Goal: Information Seeking & Learning: Check status

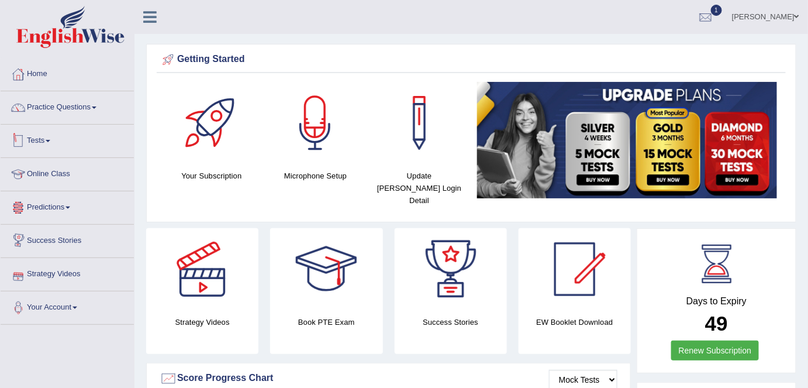
click at [50, 136] on link "Tests" at bounding box center [67, 139] width 133 height 29
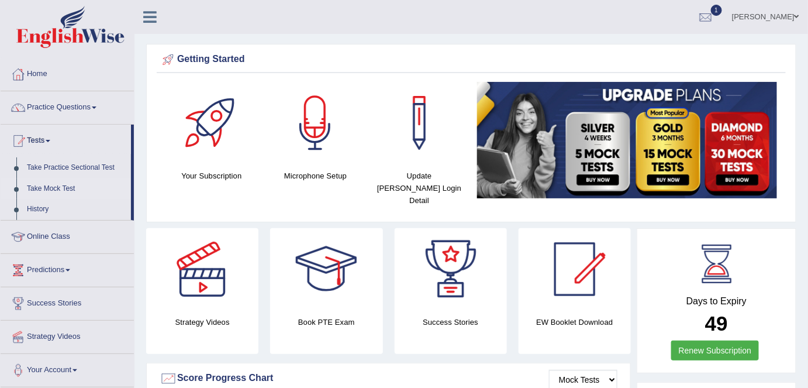
click at [56, 188] on link "Take Mock Test" at bounding box center [76, 188] width 109 height 21
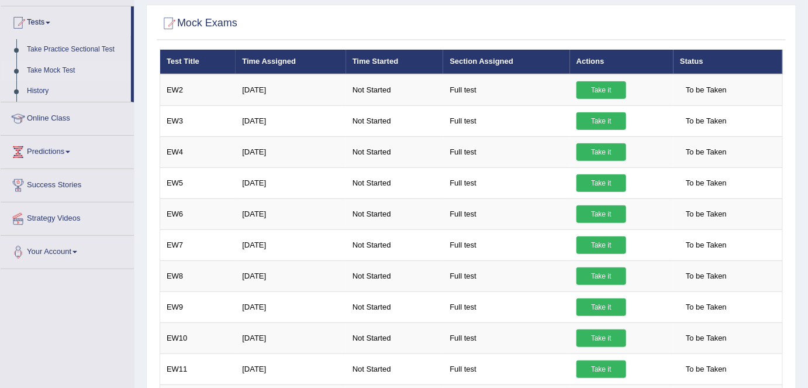
scroll to position [61, 0]
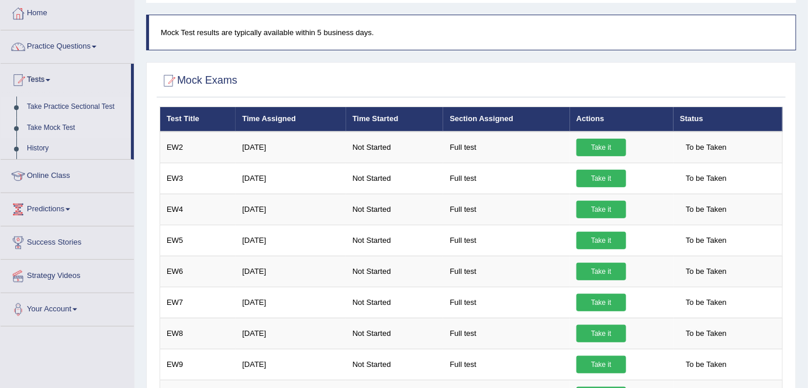
click at [73, 105] on link "Take Practice Sectional Test" at bounding box center [76, 106] width 109 height 21
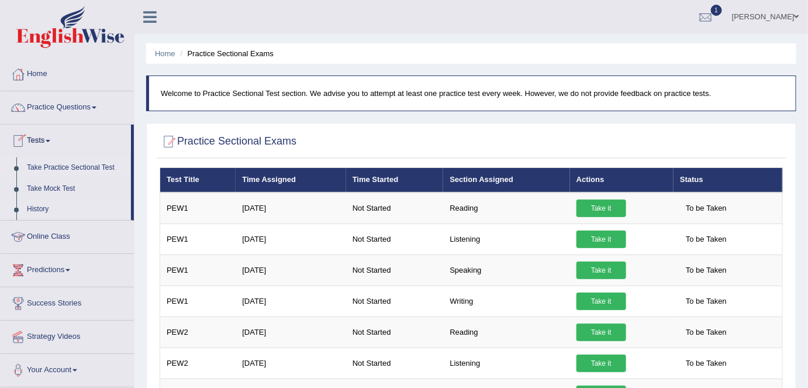
click at [42, 210] on link "History" at bounding box center [76, 209] width 109 height 21
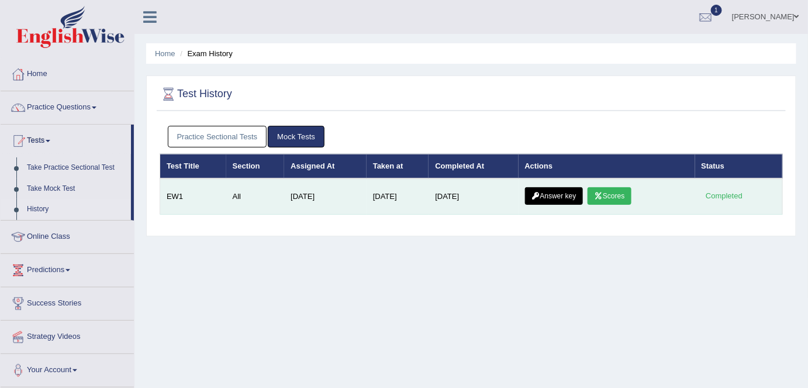
click at [619, 198] on link "Scores" at bounding box center [608, 196] width 43 height 18
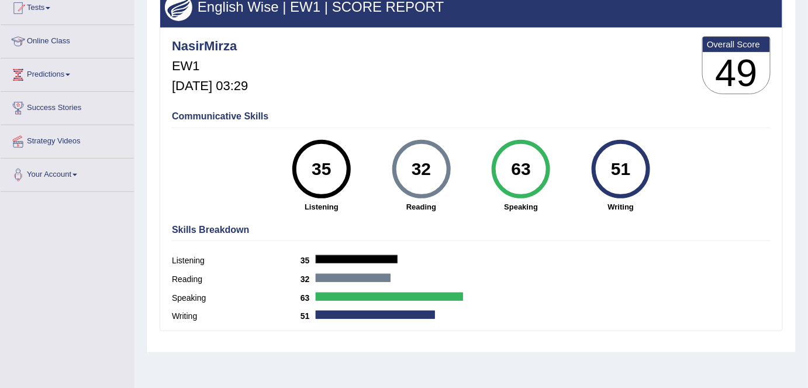
scroll to position [67, 0]
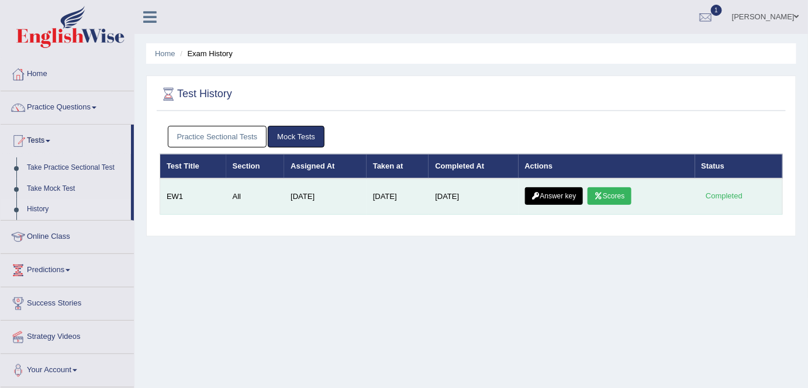
click at [570, 196] on link "Answer key" at bounding box center [554, 196] width 58 height 18
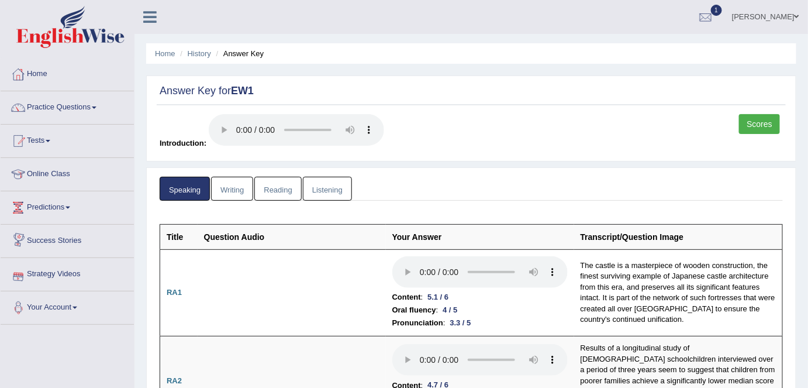
click at [229, 191] on link "Writing" at bounding box center [232, 189] width 42 height 24
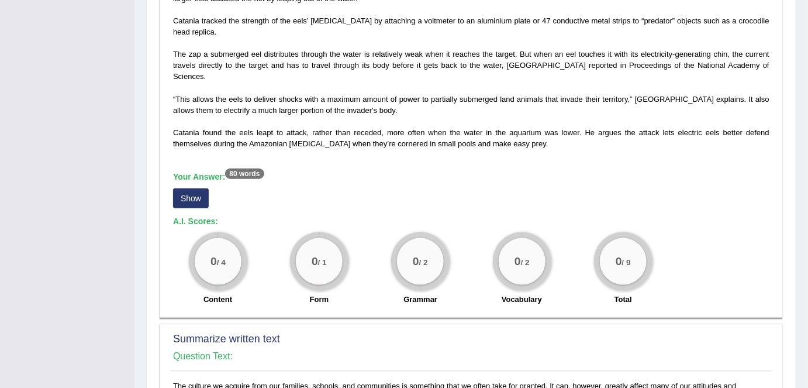
scroll to position [319, 0]
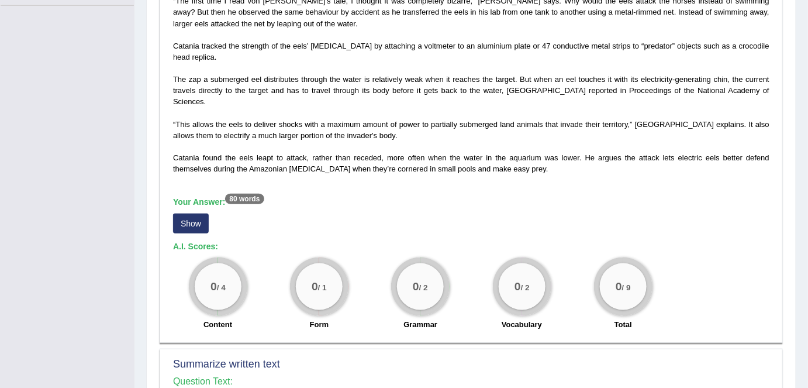
click at [182, 213] on button "Show" at bounding box center [191, 223] width 36 height 20
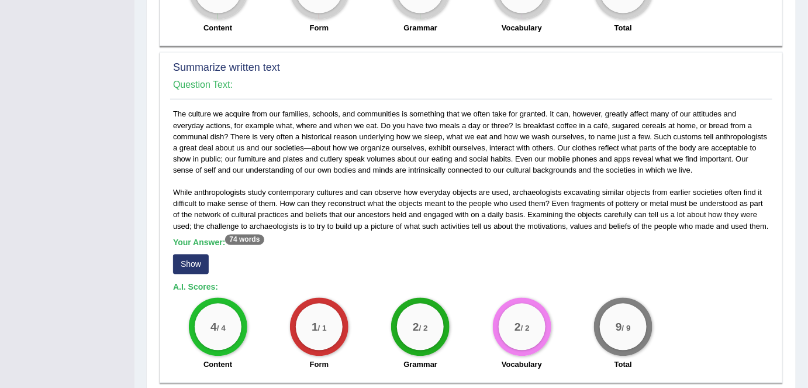
scroll to position [637, 0]
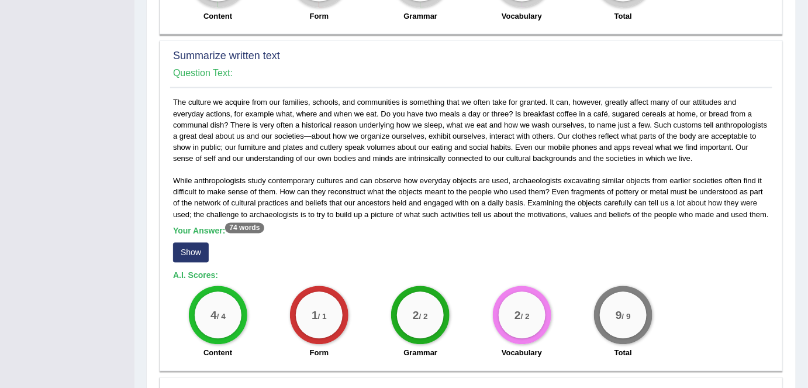
click at [187, 243] on button "Show" at bounding box center [191, 253] width 36 height 20
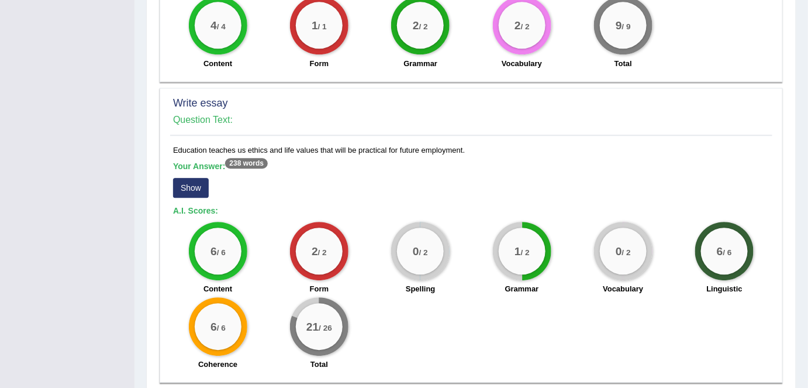
scroll to position [956, 0]
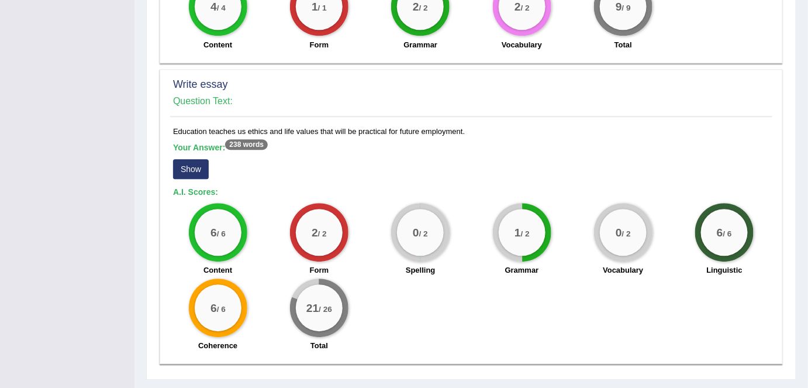
click at [181, 159] on button "Show" at bounding box center [191, 169] width 36 height 20
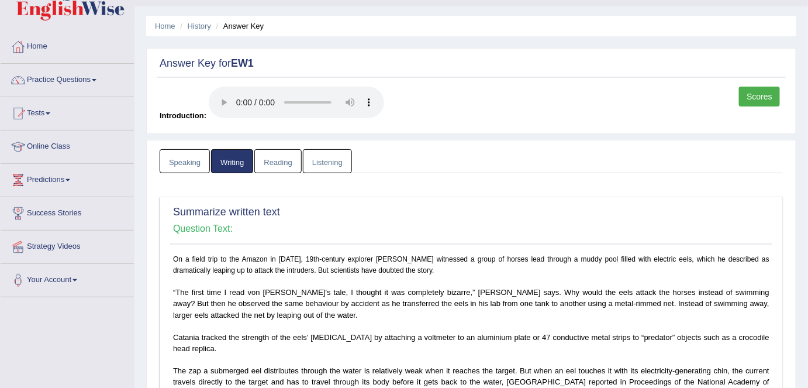
scroll to position [106, 0]
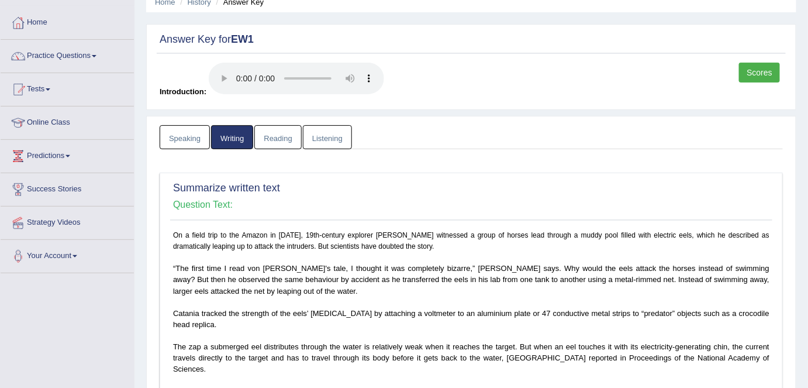
scroll to position [0, 0]
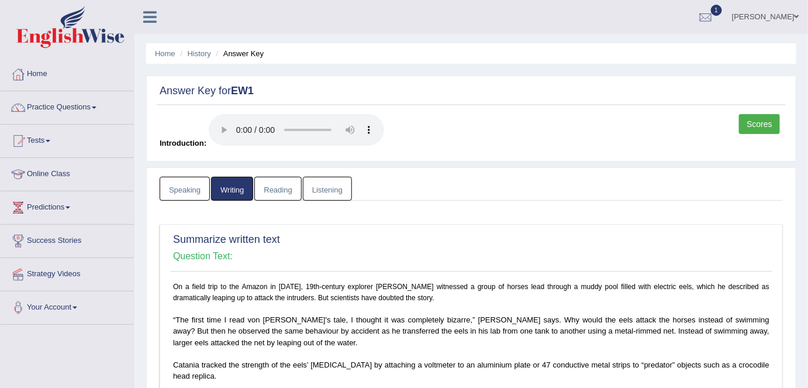
click at [278, 185] on link "Reading" at bounding box center [277, 189] width 47 height 24
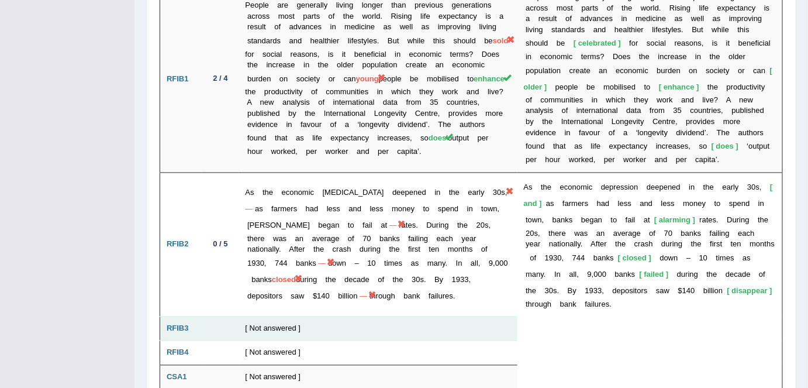
scroll to position [2129, 0]
click at [292, 317] on td "[ Not answered ]" at bounding box center [378, 329] width 278 height 25
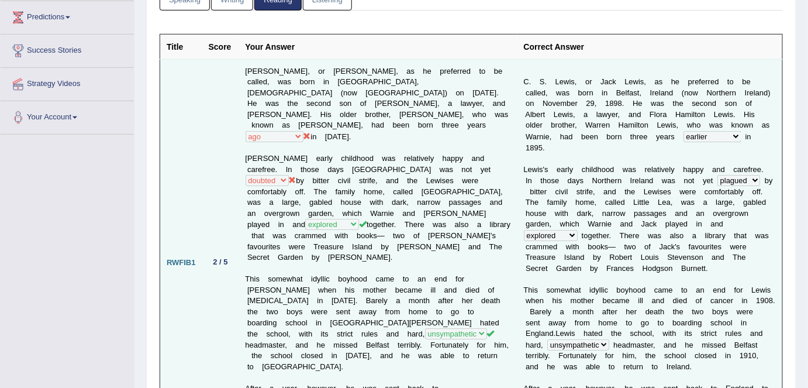
scroll to position [0, 0]
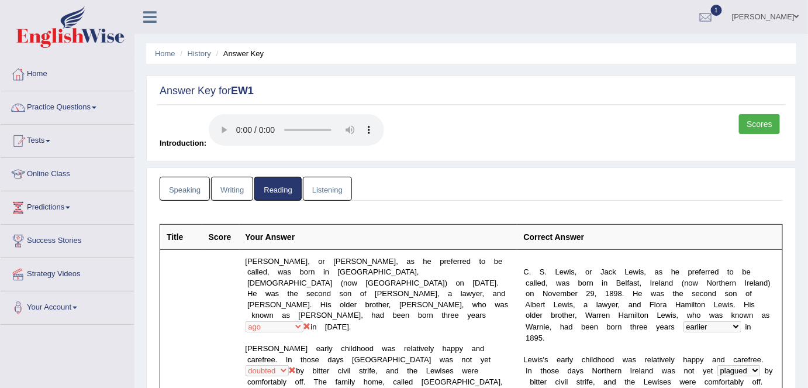
click at [328, 187] on link "Listening" at bounding box center [327, 189] width 49 height 24
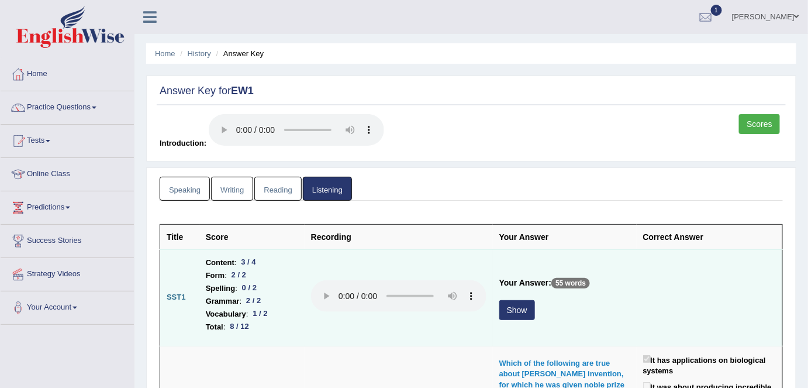
click at [513, 313] on button "Show" at bounding box center [517, 310] width 36 height 20
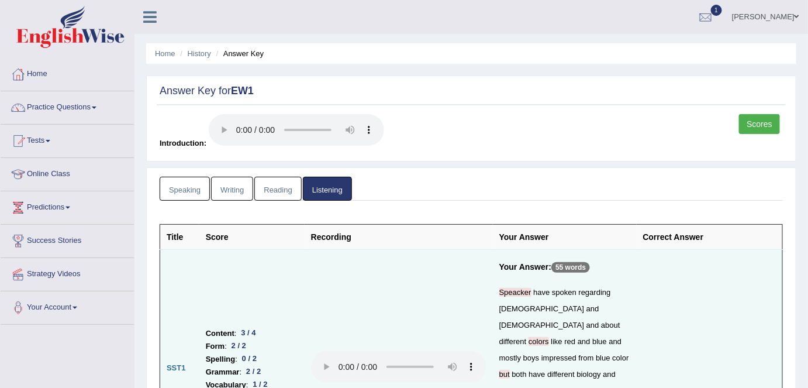
click at [749, 123] on link "Scores" at bounding box center [759, 124] width 41 height 20
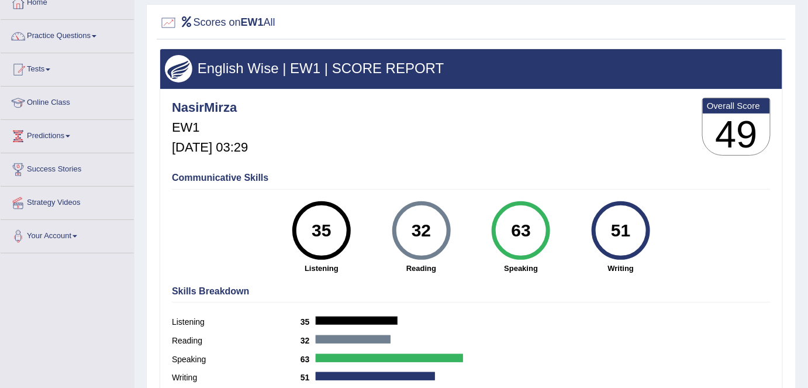
scroll to position [53, 0]
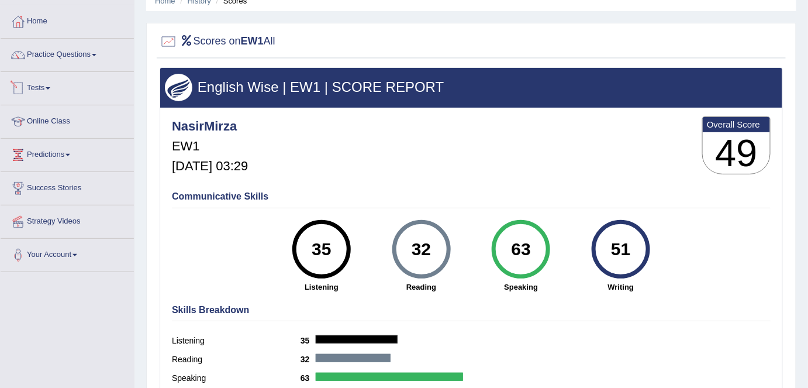
click at [53, 89] on link "Tests" at bounding box center [67, 86] width 133 height 29
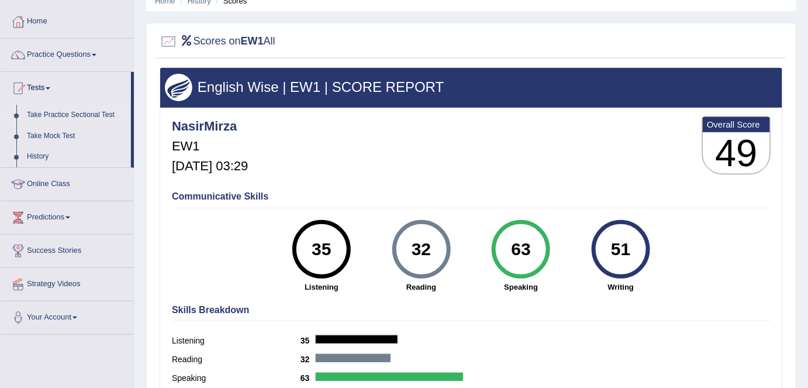
click at [61, 115] on link "Take Practice Sectional Test" at bounding box center [76, 115] width 109 height 21
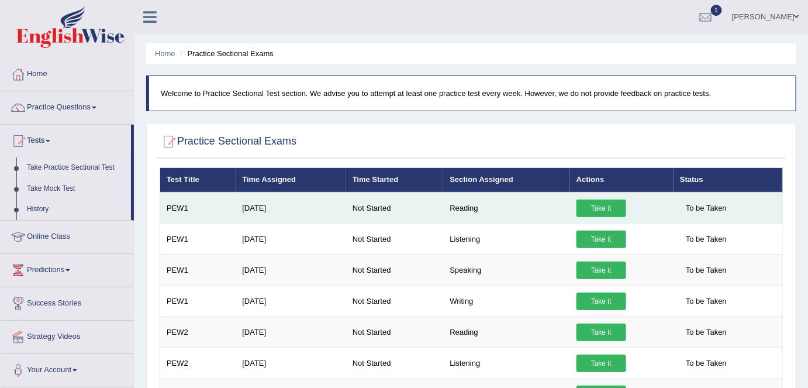
click at [602, 209] on link "Take it" at bounding box center [601, 208] width 50 height 18
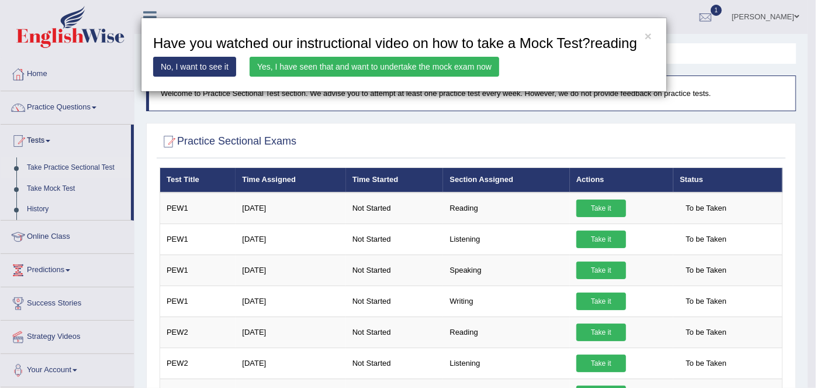
click at [435, 63] on link "Yes, I have seen that and want to undertake the mock exam now" at bounding box center [375, 67] width 250 height 20
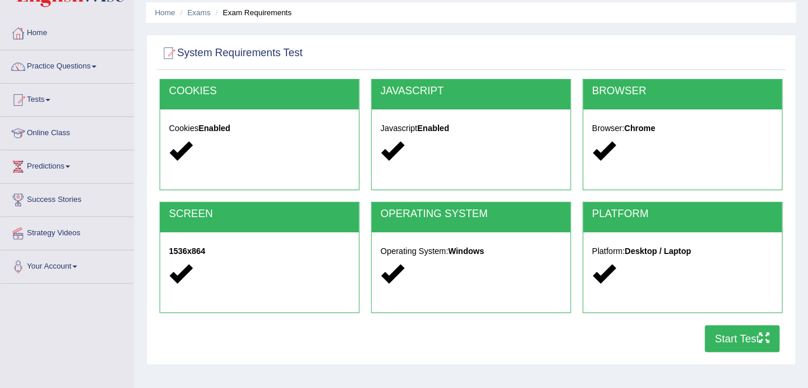
scroll to position [106, 0]
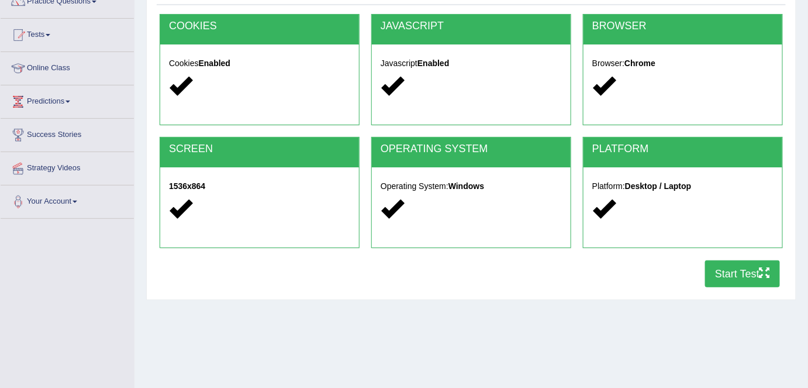
click at [727, 272] on button "Start Test" at bounding box center [742, 273] width 75 height 27
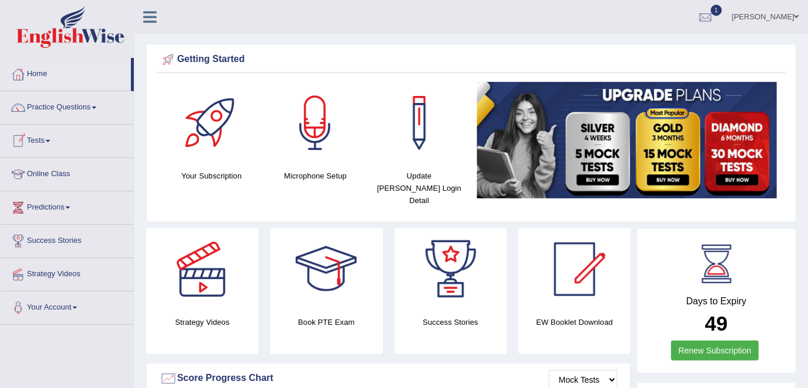
click at [48, 139] on link "Tests" at bounding box center [67, 139] width 133 height 29
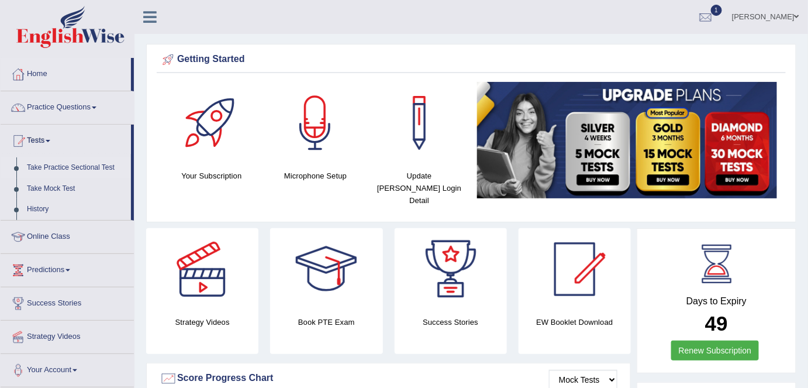
click at [67, 167] on link "Take Practice Sectional Test" at bounding box center [76, 167] width 109 height 21
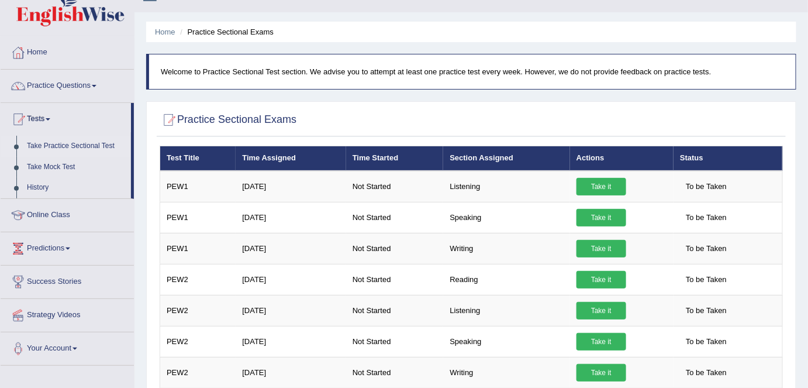
scroll to position [19, 0]
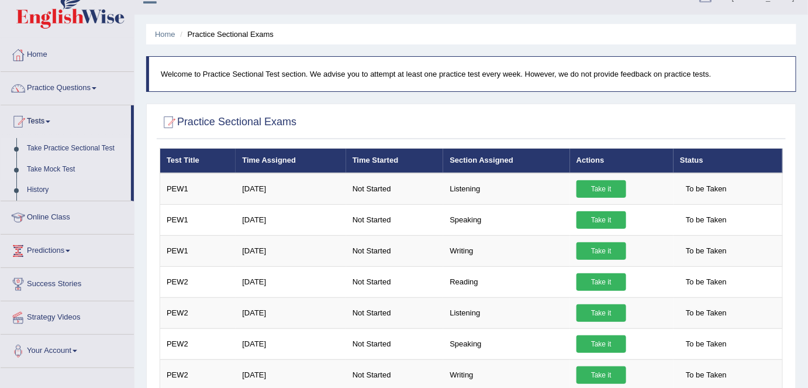
click at [53, 168] on link "Take Mock Test" at bounding box center [76, 169] width 109 height 21
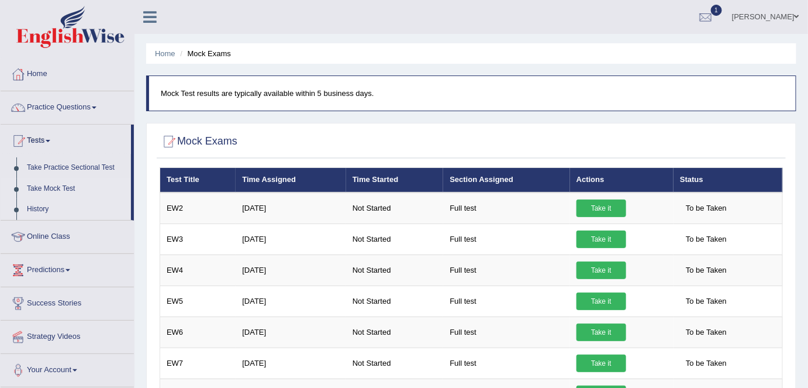
click at [39, 210] on link "History" at bounding box center [76, 209] width 109 height 21
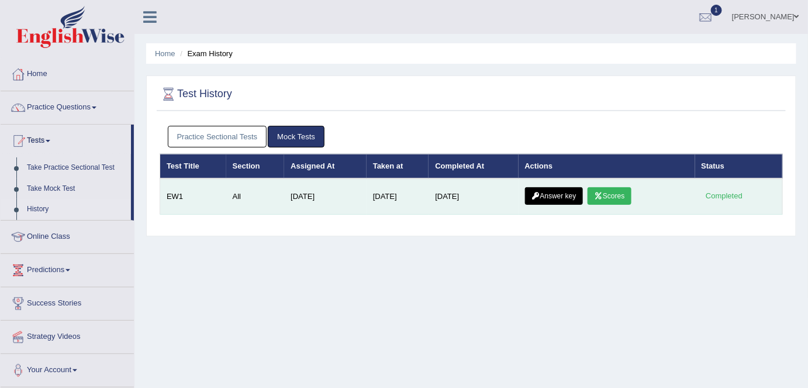
click at [614, 196] on link "Scores" at bounding box center [608, 196] width 43 height 18
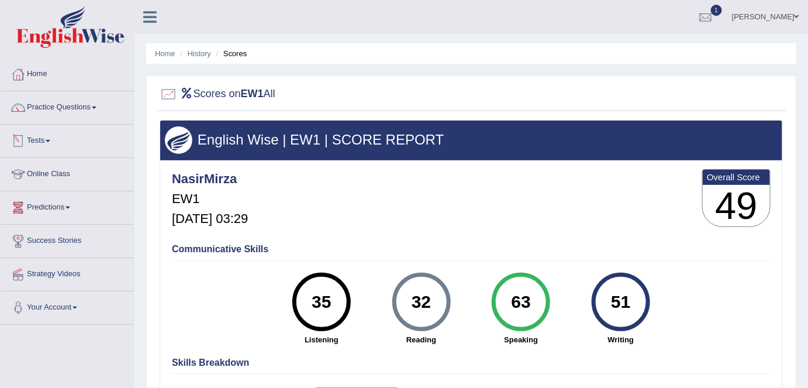
click at [34, 137] on link "Tests" at bounding box center [67, 139] width 133 height 29
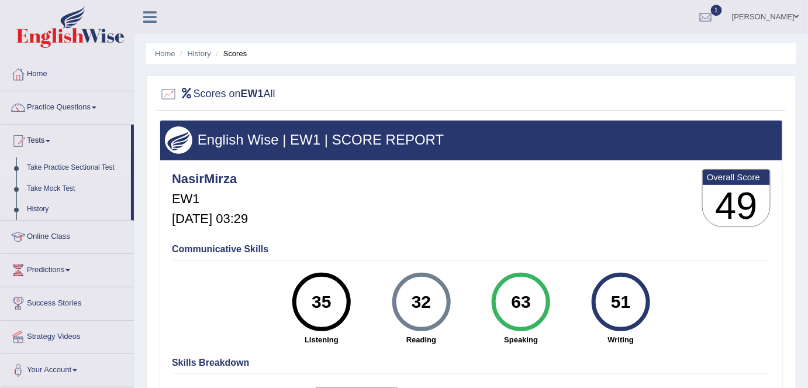
click at [79, 168] on link "Take Practice Sectional Test" at bounding box center [76, 167] width 109 height 21
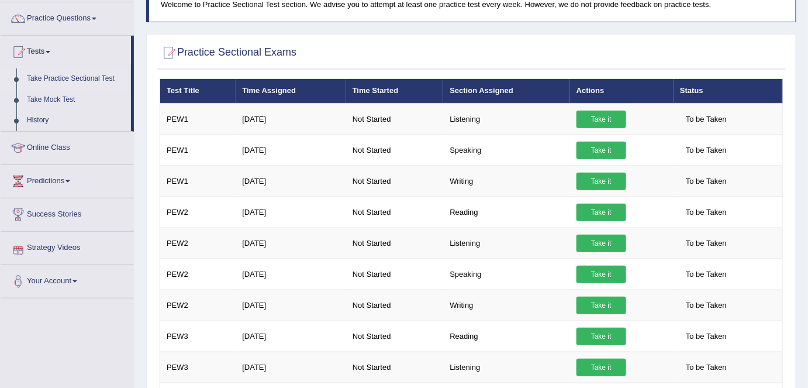
scroll to position [106, 0]
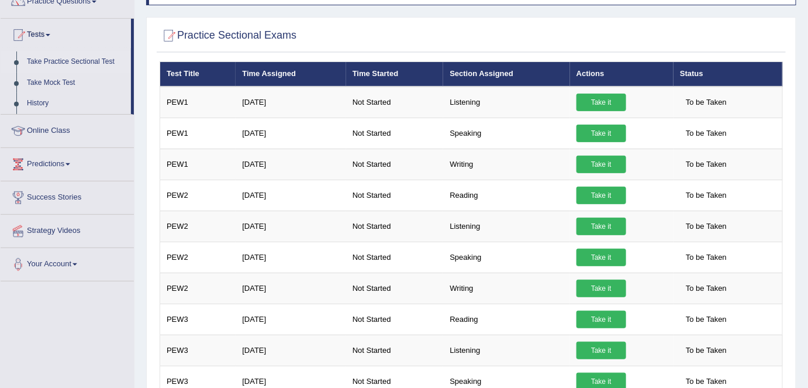
click at [77, 263] on span at bounding box center [74, 264] width 5 height 2
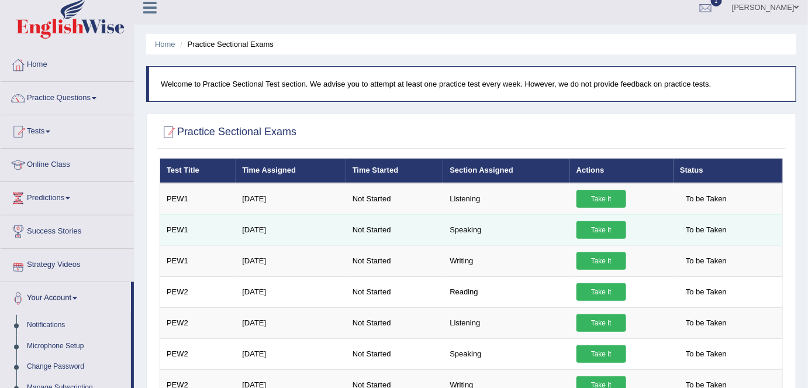
scroll to position [0, 0]
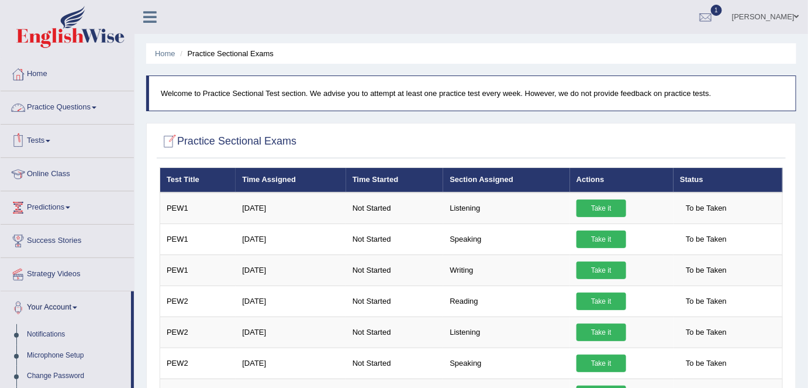
click at [81, 106] on link "Practice Questions" at bounding box center [67, 105] width 133 height 29
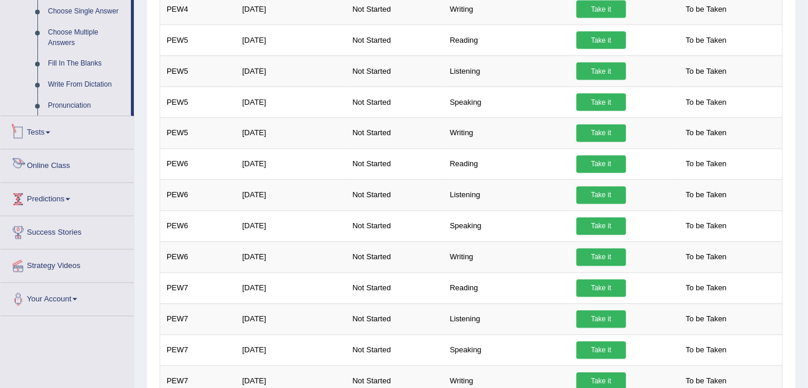
scroll to position [690, 0]
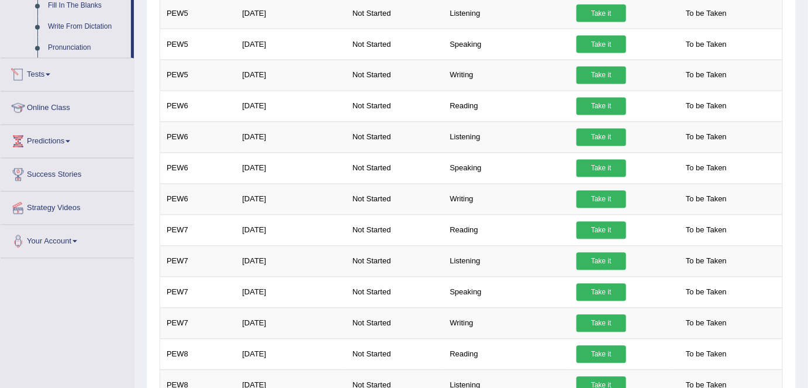
click at [40, 74] on link "Tests" at bounding box center [67, 72] width 133 height 29
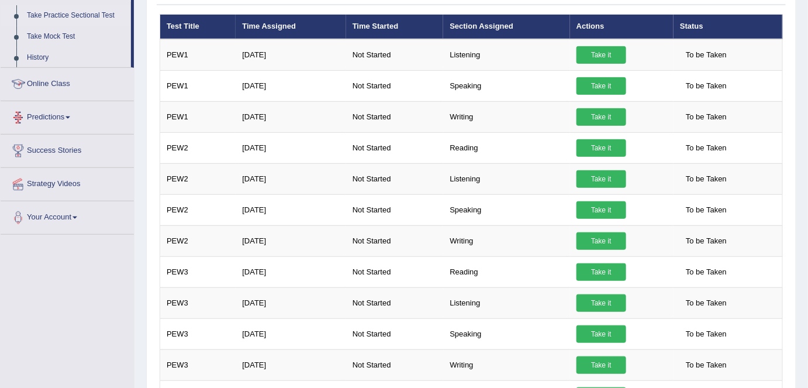
scroll to position [132, 0]
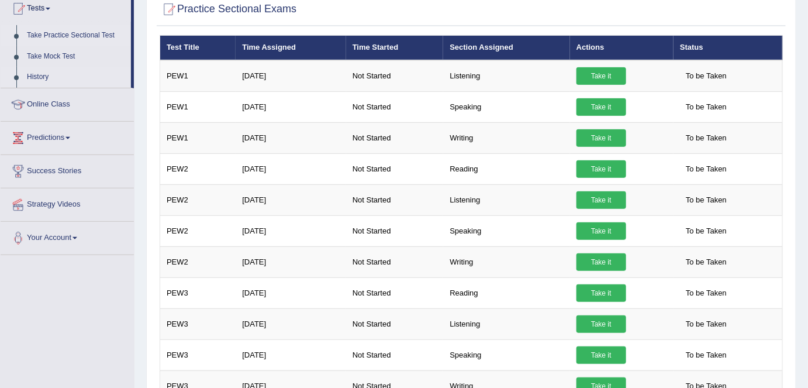
click at [36, 74] on link "History" at bounding box center [76, 77] width 109 height 21
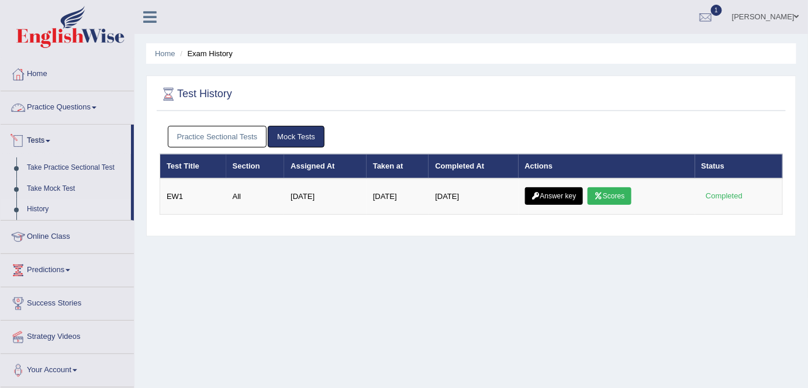
click at [188, 133] on link "Practice Sectional Tests" at bounding box center [217, 137] width 99 height 22
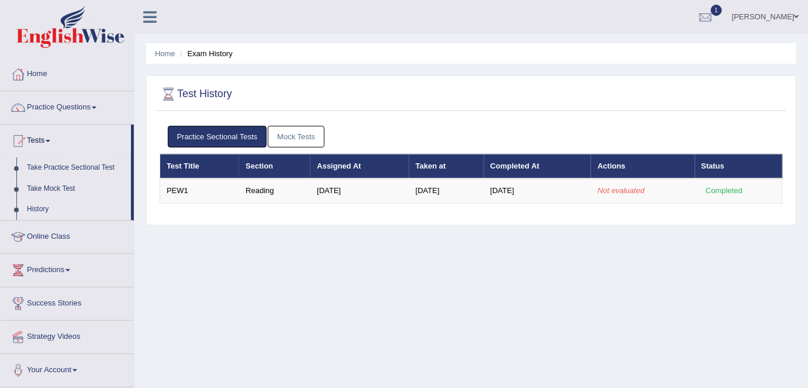
click at [188, 133] on link "Practice Sectional Tests" at bounding box center [217, 137] width 99 height 22
click at [70, 167] on link "Take Practice Sectional Test" at bounding box center [76, 167] width 109 height 21
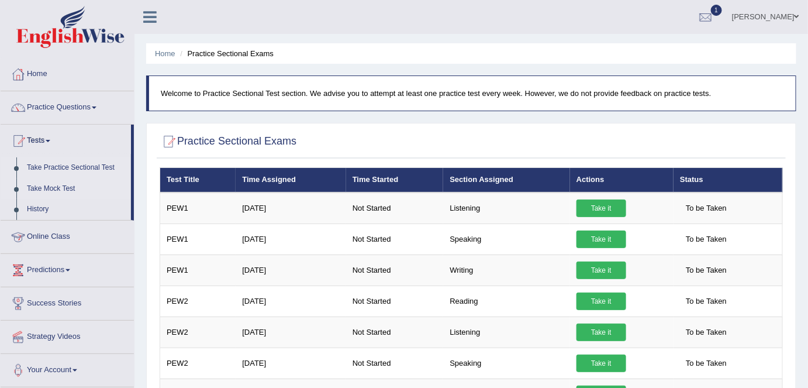
click at [60, 186] on link "Take Mock Test" at bounding box center [76, 188] width 109 height 21
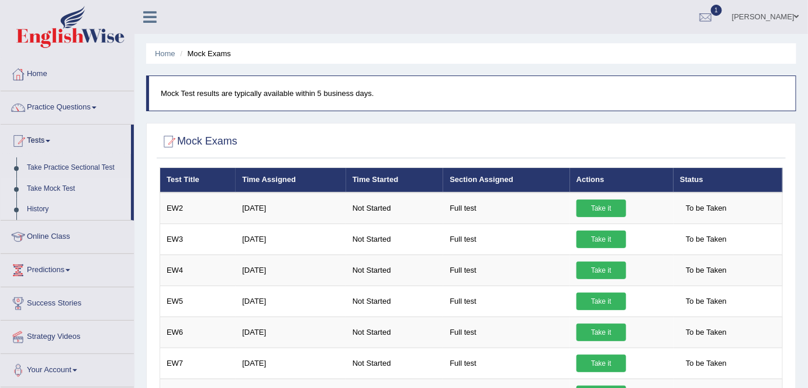
click at [44, 208] on link "History" at bounding box center [76, 209] width 109 height 21
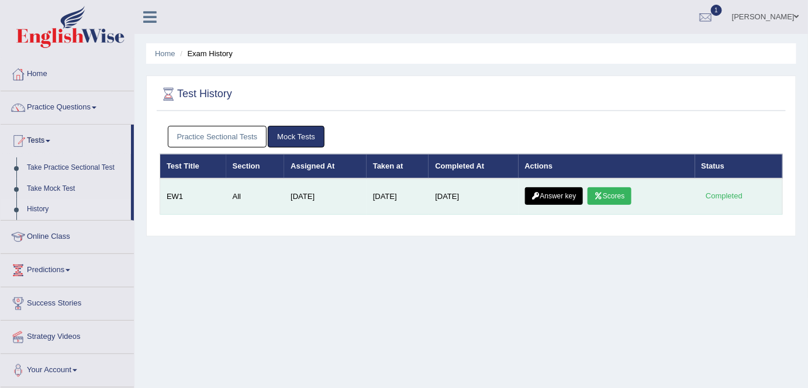
click at [609, 193] on link "Scores" at bounding box center [608, 196] width 43 height 18
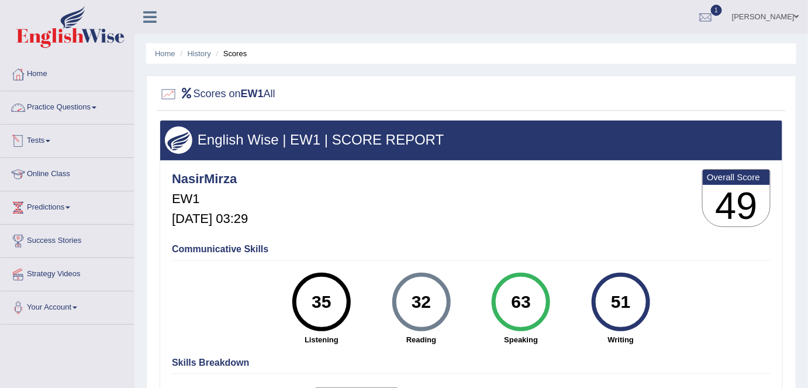
click at [78, 105] on link "Practice Questions" at bounding box center [67, 105] width 133 height 29
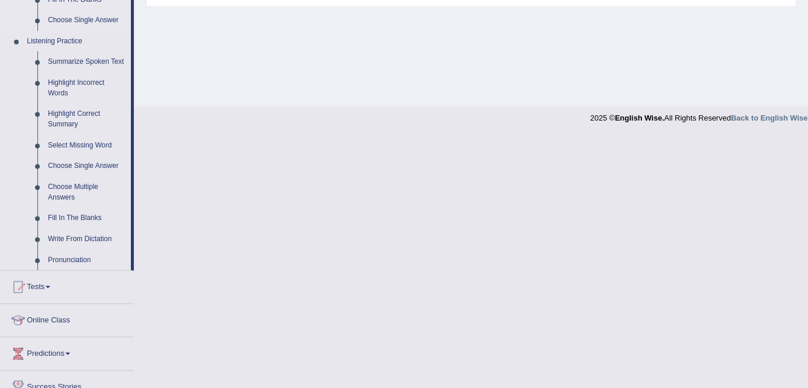
scroll to position [560, 0]
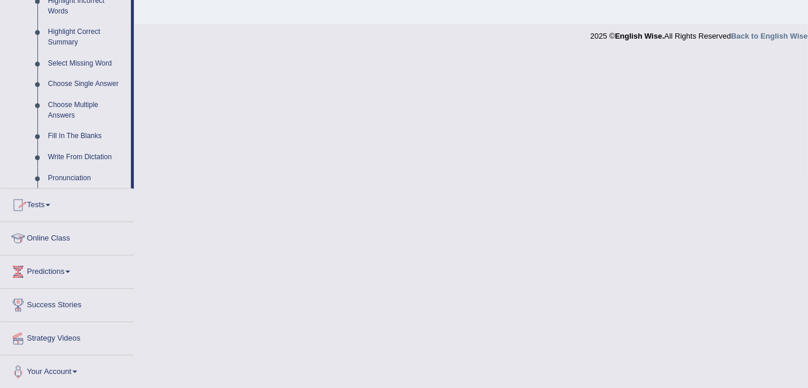
click at [37, 205] on link "Tests" at bounding box center [67, 203] width 133 height 29
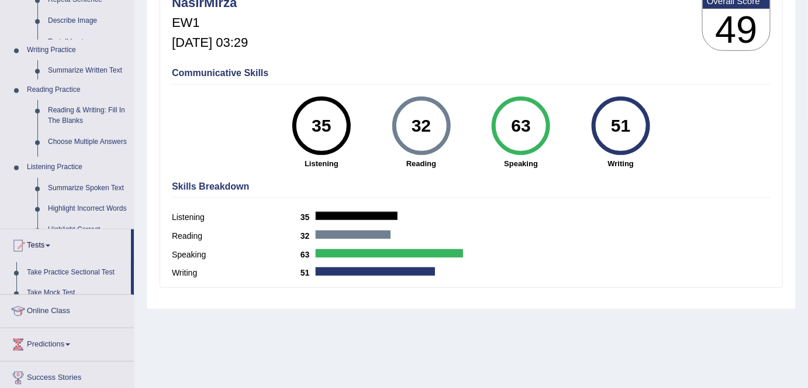
scroll to position [131, 0]
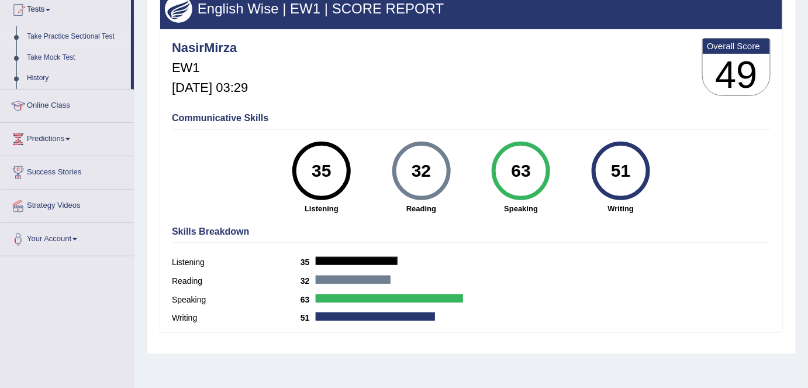
click at [85, 34] on link "Take Practice Sectional Test" at bounding box center [76, 36] width 109 height 21
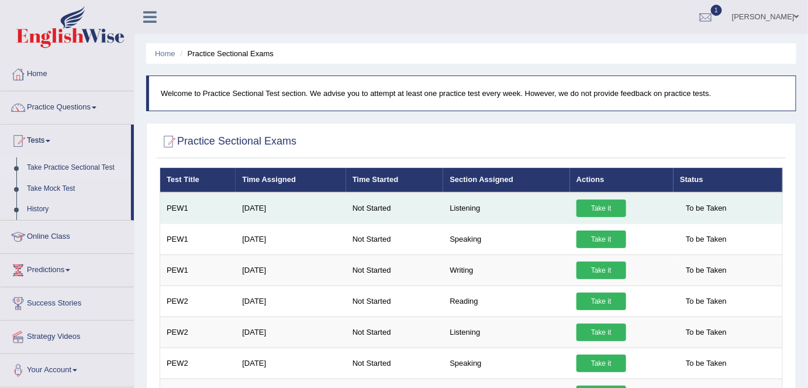
click at [601, 208] on link "Take it" at bounding box center [601, 208] width 50 height 18
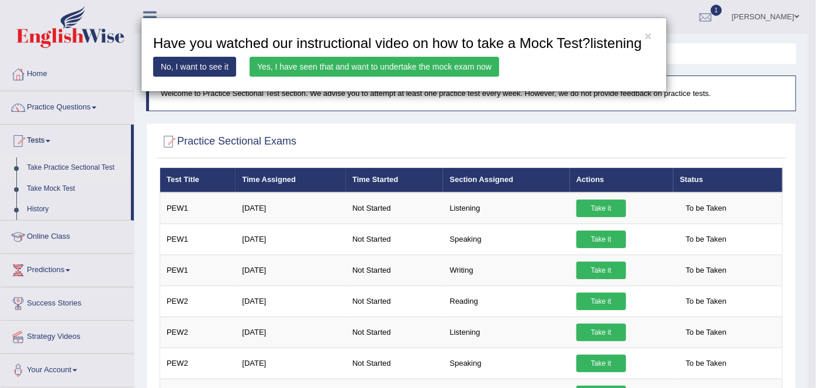
click at [456, 68] on link "Yes, I have seen that and want to undertake the mock exam now" at bounding box center [375, 67] width 250 height 20
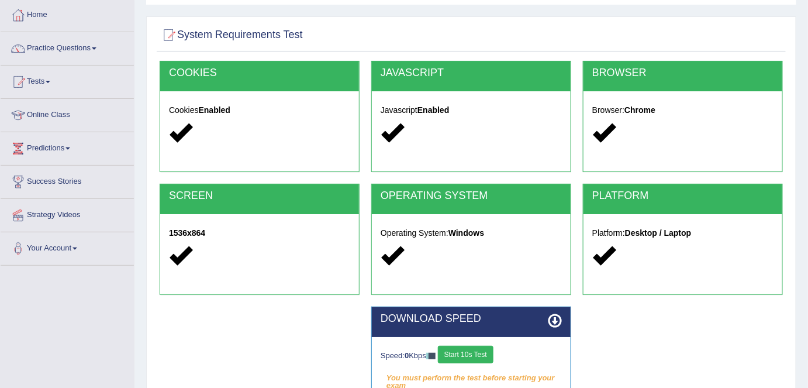
scroll to position [159, 0]
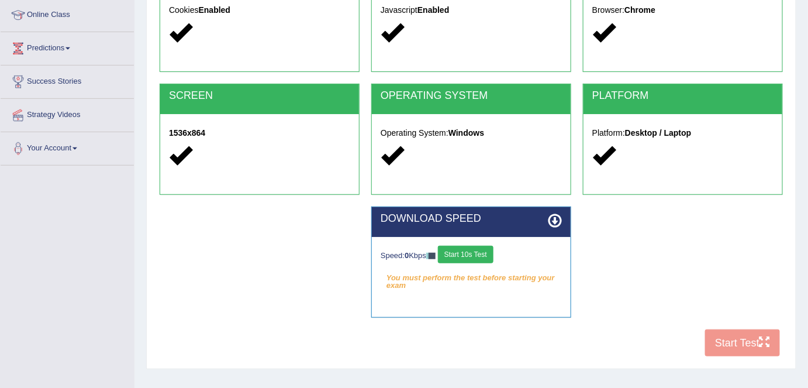
click at [729, 345] on div "COOKIES Cookies Enabled JAVASCRIPT Javascript Enabled BROWSER Browser: Chrome S…" at bounding box center [471, 162] width 629 height 402
click at [727, 348] on div "COOKIES Cookies Enabled JAVASCRIPT Javascript Enabled BROWSER Browser: Chrome S…" at bounding box center [471, 162] width 629 height 402
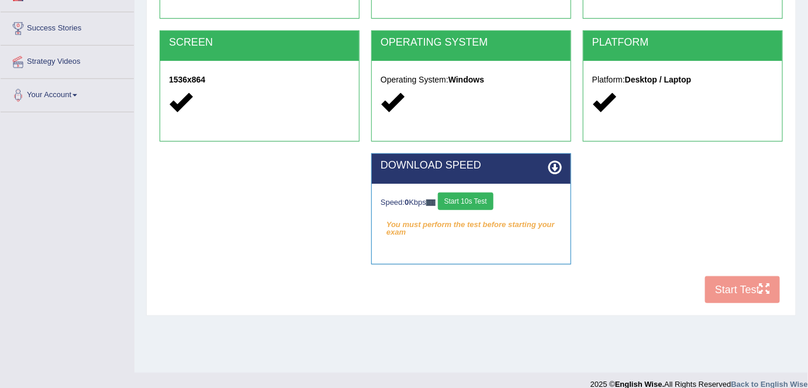
click at [475, 196] on button "Start 10s Test" at bounding box center [466, 201] width 56 height 18
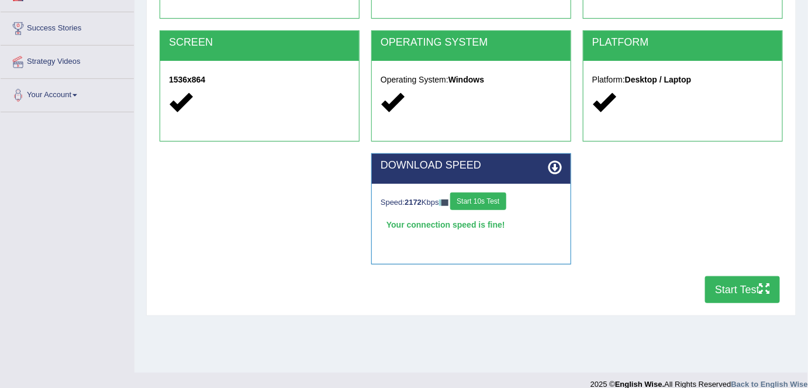
click at [746, 290] on button "Start Test" at bounding box center [742, 289] width 75 height 27
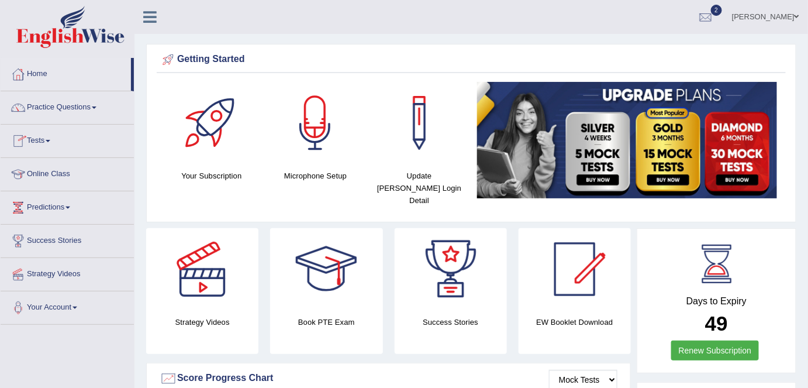
click at [40, 138] on link "Tests" at bounding box center [67, 139] width 133 height 29
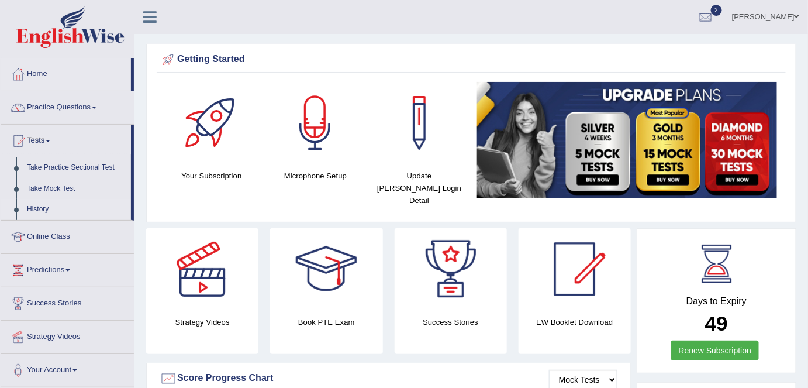
click at [33, 212] on link "History" at bounding box center [76, 209] width 109 height 21
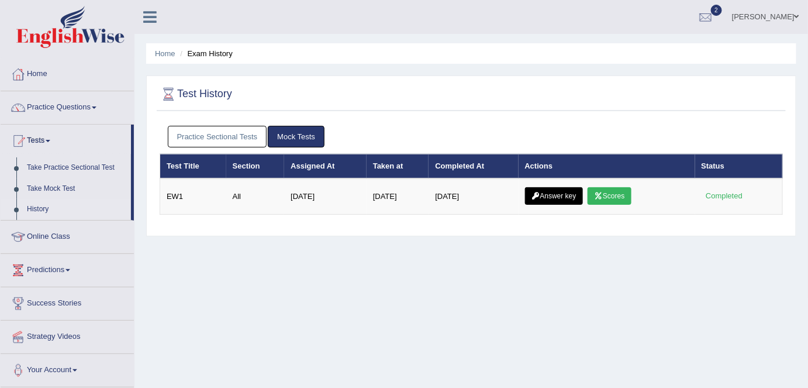
click at [237, 139] on link "Practice Sectional Tests" at bounding box center [217, 137] width 99 height 22
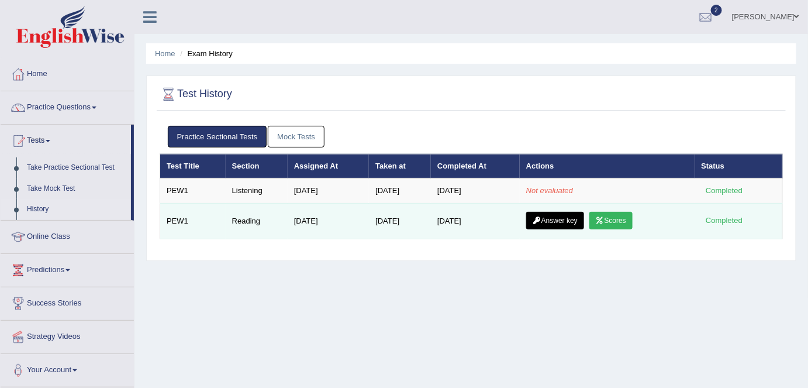
click at [614, 217] on link "Scores" at bounding box center [610, 221] width 43 height 18
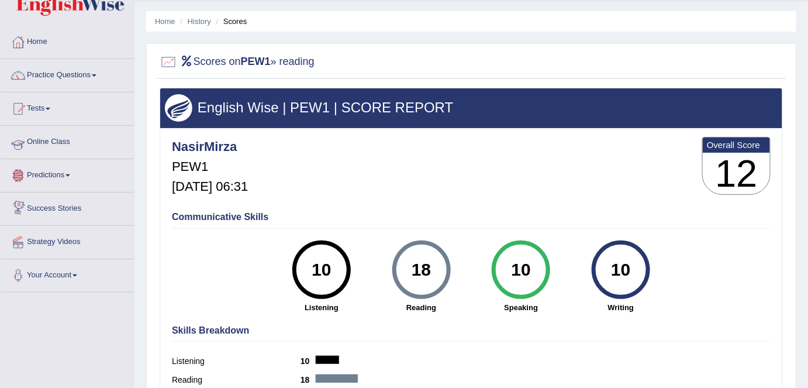
scroll to position [13, 0]
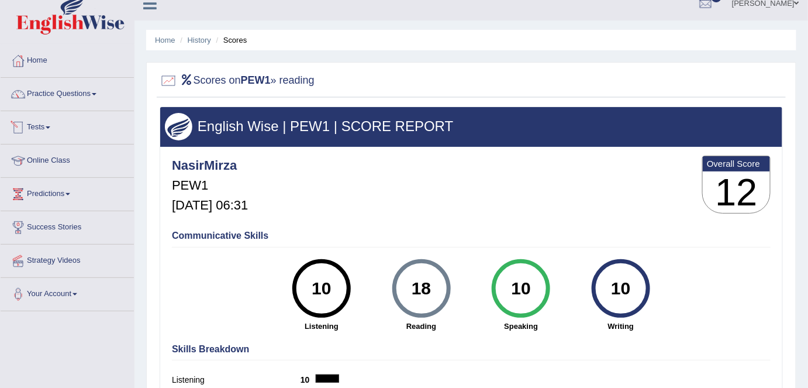
click at [39, 123] on link "Tests" at bounding box center [67, 125] width 133 height 29
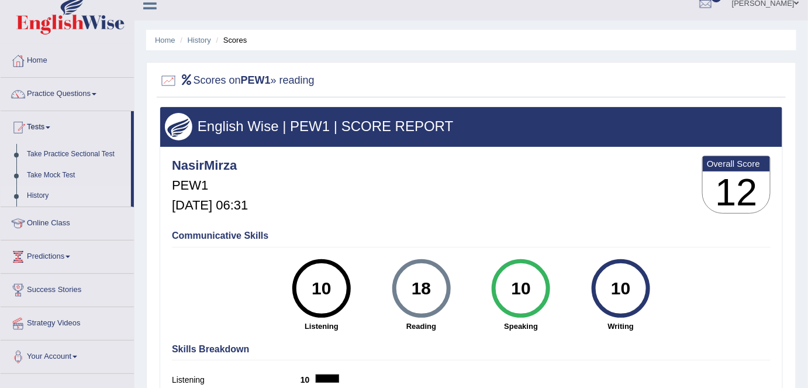
click at [39, 196] on link "History" at bounding box center [76, 195] width 109 height 21
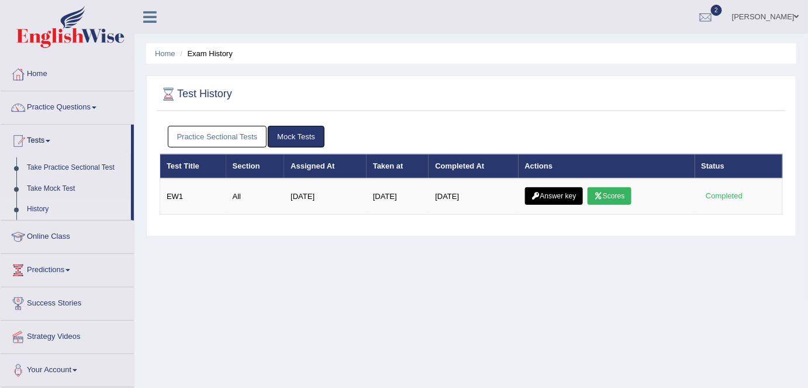
click at [235, 137] on link "Practice Sectional Tests" at bounding box center [217, 137] width 99 height 22
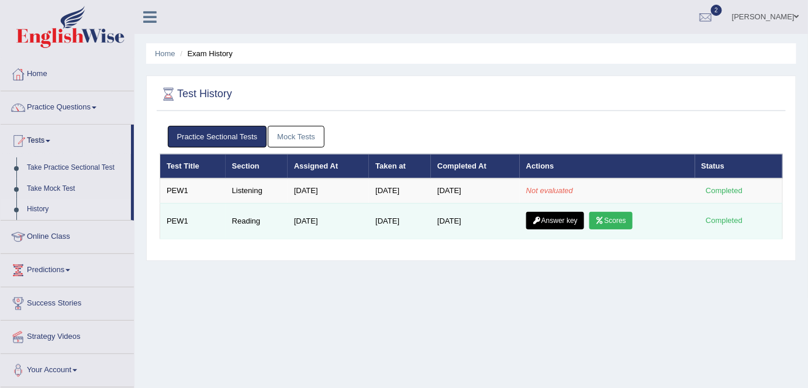
click at [569, 220] on link "Answer key" at bounding box center [555, 221] width 58 height 18
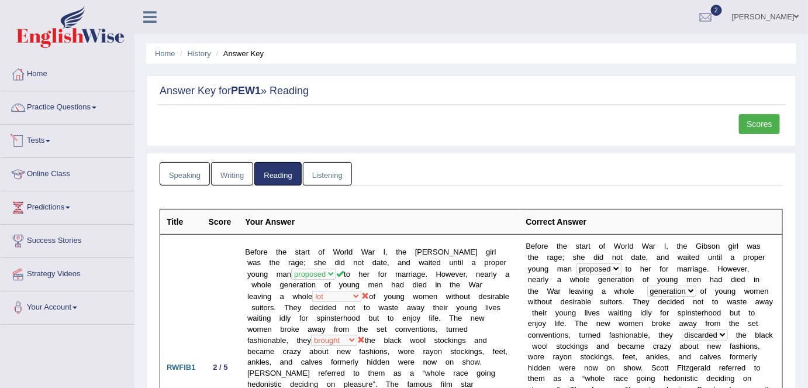
click at [41, 139] on link "Tests" at bounding box center [67, 139] width 133 height 29
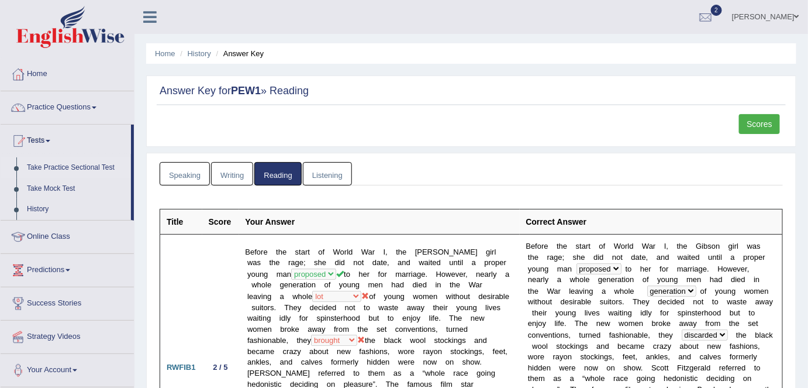
click at [57, 167] on link "Take Practice Sectional Test" at bounding box center [76, 167] width 109 height 21
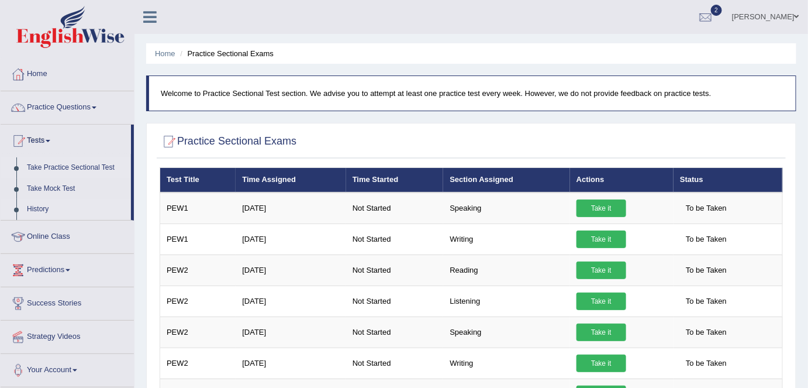
click at [39, 208] on link "History" at bounding box center [76, 209] width 109 height 21
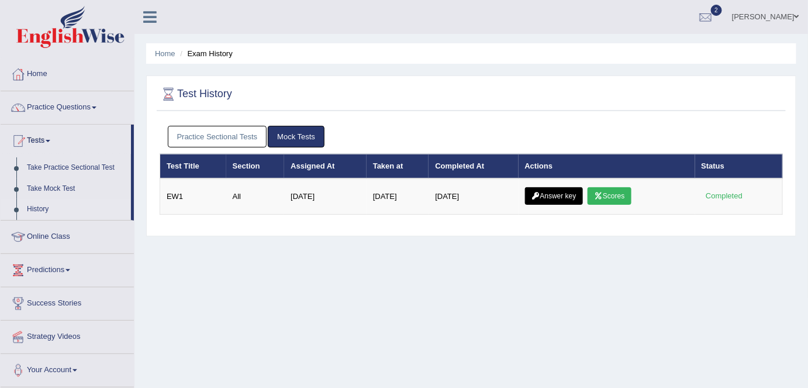
click at [209, 137] on link "Practice Sectional Tests" at bounding box center [217, 137] width 99 height 22
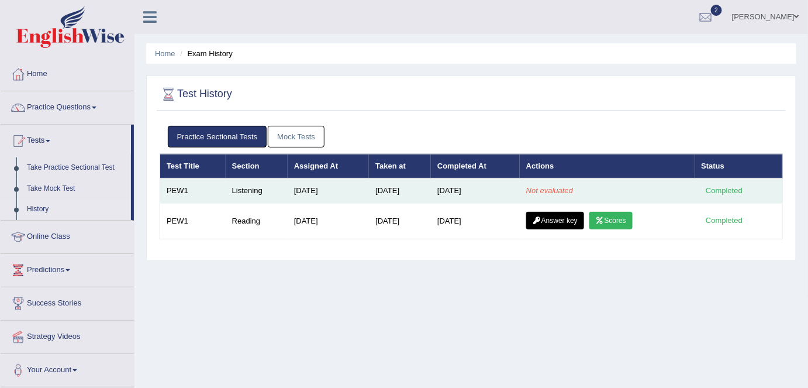
click at [725, 191] on div "Completed" at bounding box center [724, 191] width 46 height 12
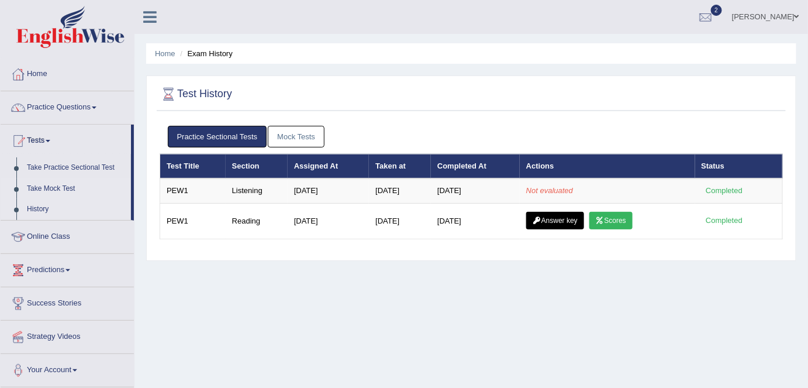
click at [54, 188] on link "Take Mock Test" at bounding box center [76, 188] width 109 height 21
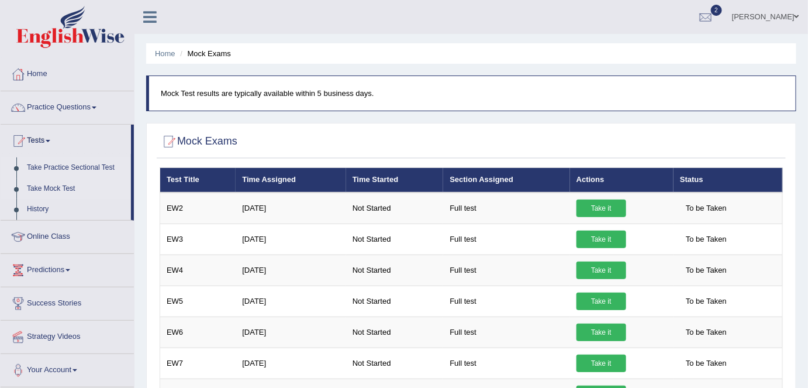
click at [62, 165] on link "Take Practice Sectional Test" at bounding box center [76, 167] width 109 height 21
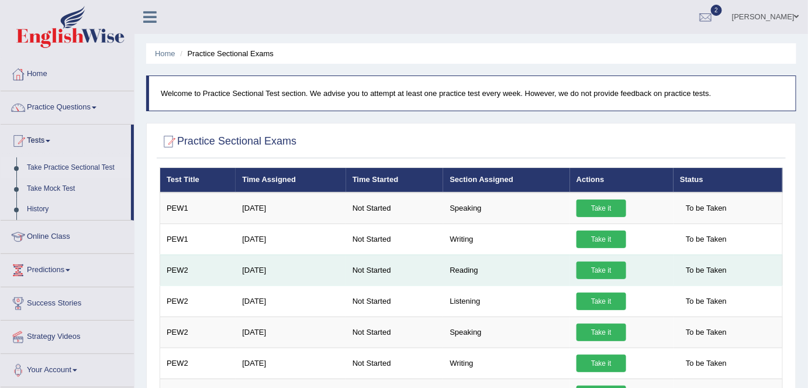
click at [606, 273] on link "Take it" at bounding box center [601, 270] width 50 height 18
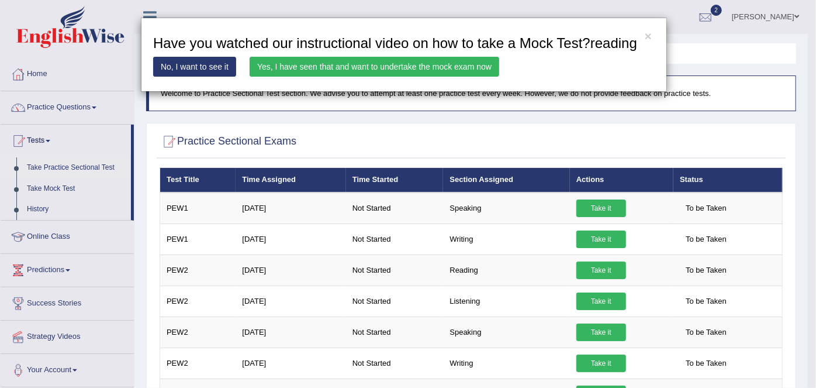
click at [440, 63] on link "Yes, I have seen that and want to undertake the mock exam now" at bounding box center [375, 67] width 250 height 20
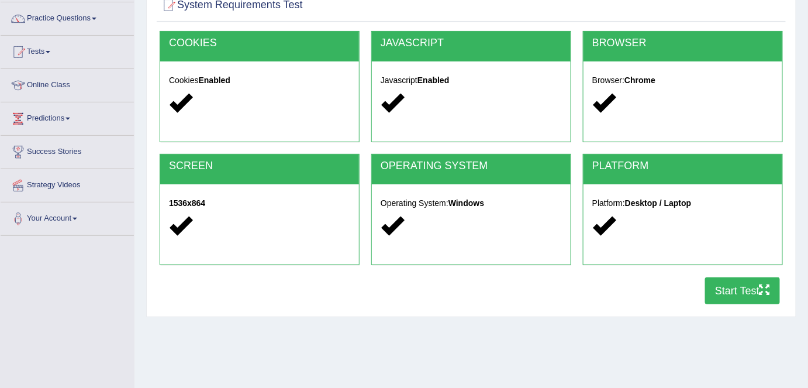
scroll to position [106, 0]
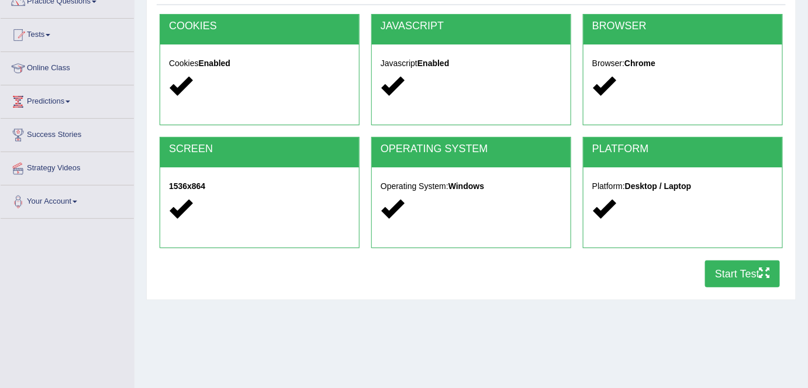
click at [726, 278] on button "Start Test" at bounding box center [742, 273] width 75 height 27
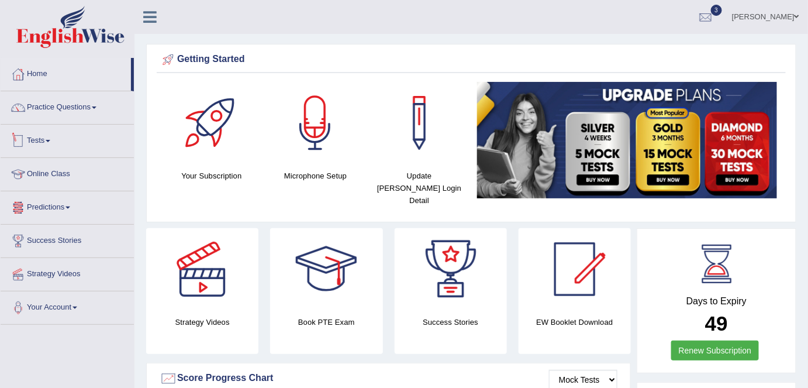
click at [39, 139] on link "Tests" at bounding box center [67, 139] width 133 height 29
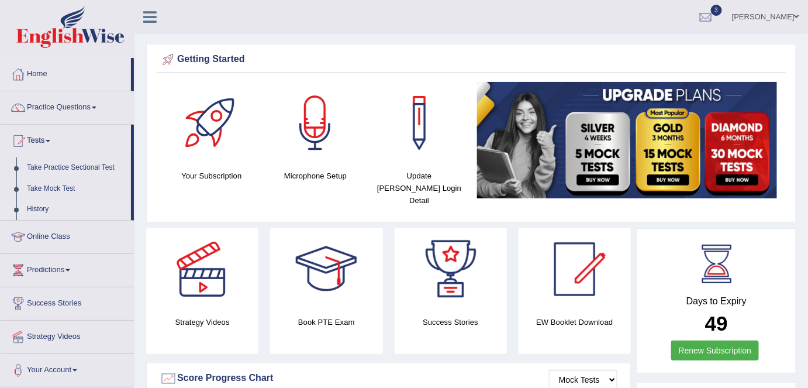
click at [42, 207] on link "History" at bounding box center [76, 209] width 109 height 21
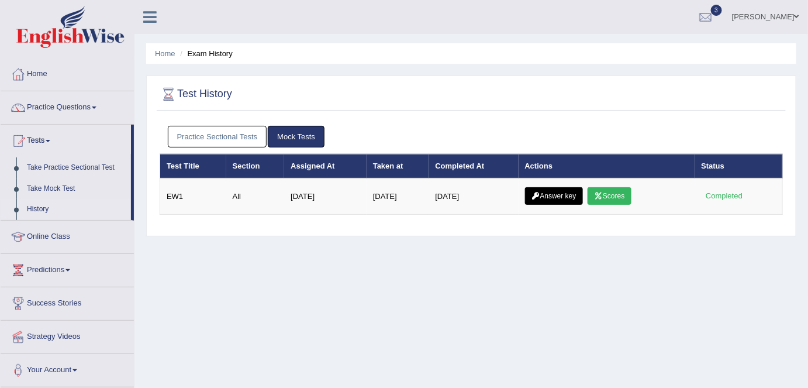
click at [197, 137] on link "Practice Sectional Tests" at bounding box center [217, 137] width 99 height 22
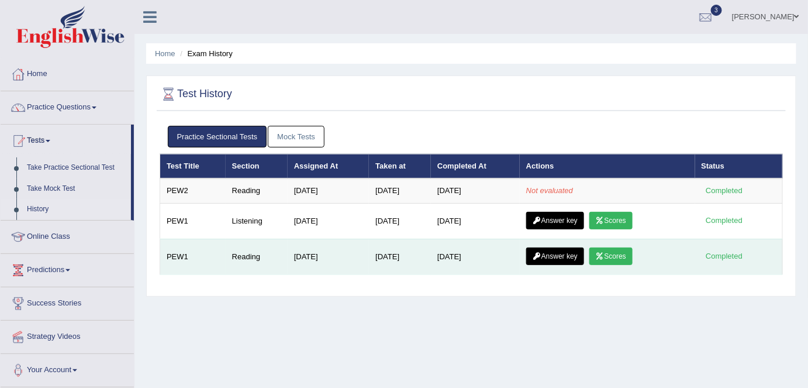
click at [617, 257] on link "Scores" at bounding box center [610, 256] width 43 height 18
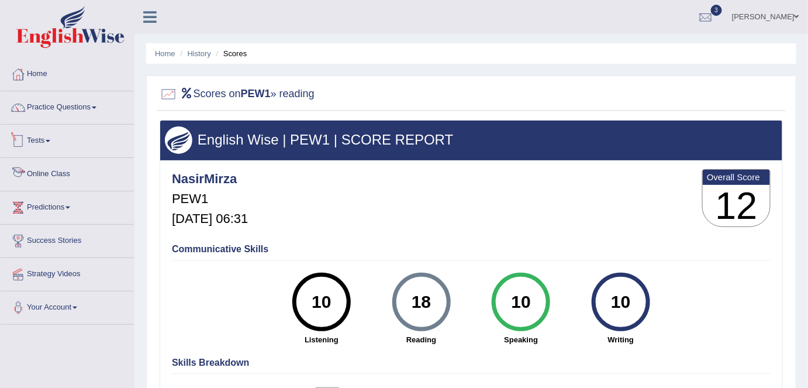
click at [42, 139] on link "Tests" at bounding box center [67, 139] width 133 height 29
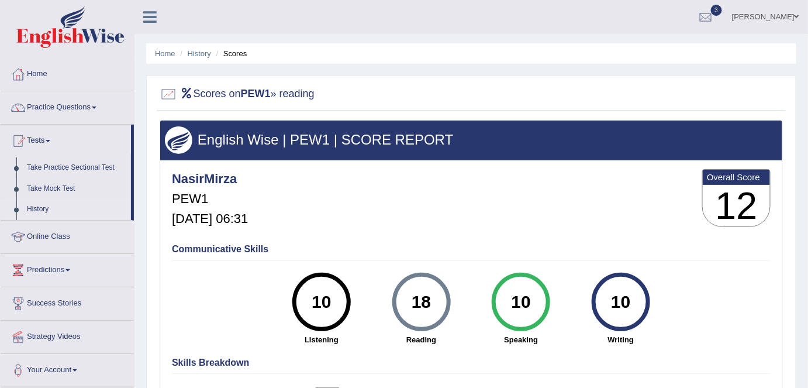
click at [40, 208] on link "History" at bounding box center [76, 209] width 109 height 21
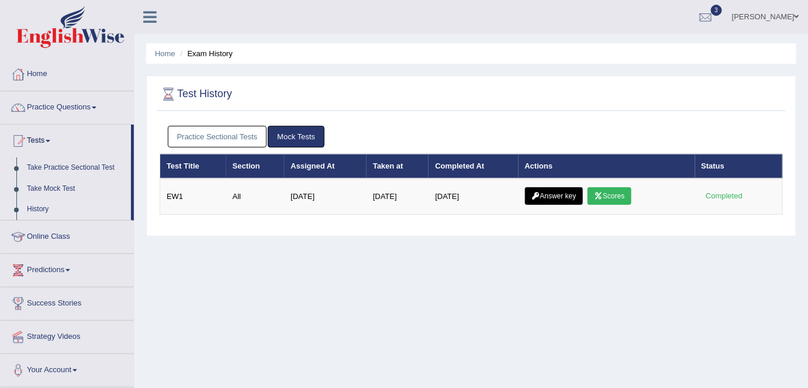
click at [221, 139] on link "Practice Sectional Tests" at bounding box center [217, 137] width 99 height 22
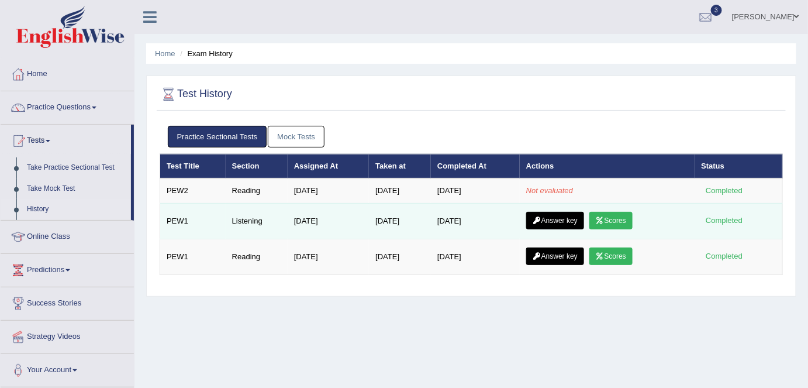
click at [618, 217] on link "Scores" at bounding box center [610, 221] width 43 height 18
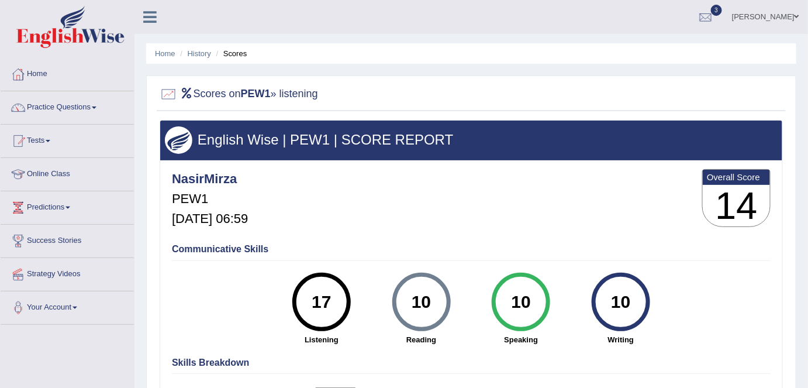
click at [41, 140] on link "Tests" at bounding box center [67, 139] width 133 height 29
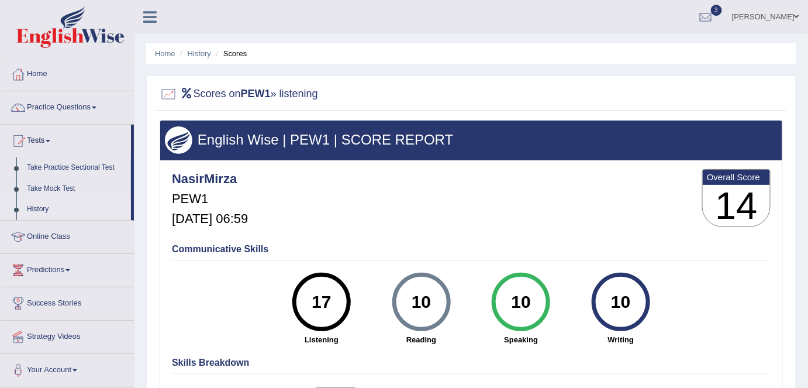
click at [39, 208] on link "History" at bounding box center [76, 209] width 109 height 21
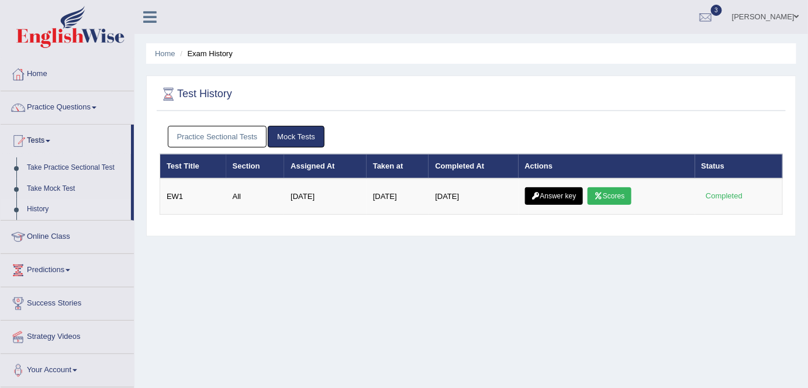
click at [234, 133] on link "Practice Sectional Tests" at bounding box center [217, 137] width 99 height 22
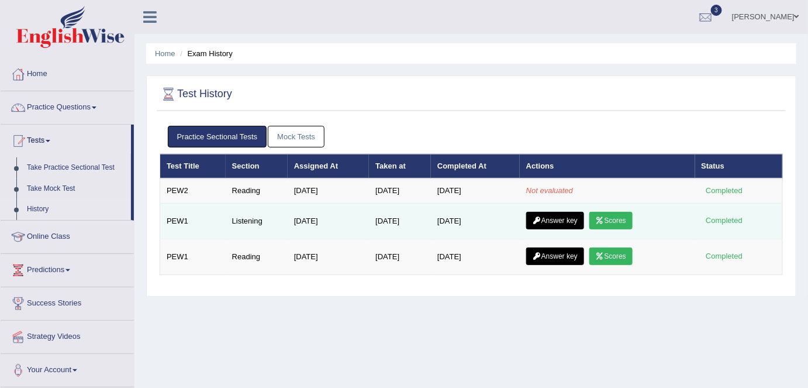
click at [566, 219] on link "Answer key" at bounding box center [555, 221] width 58 height 18
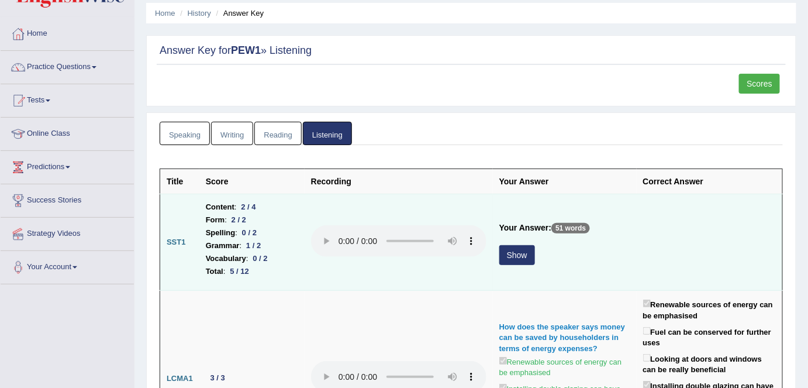
scroll to position [106, 0]
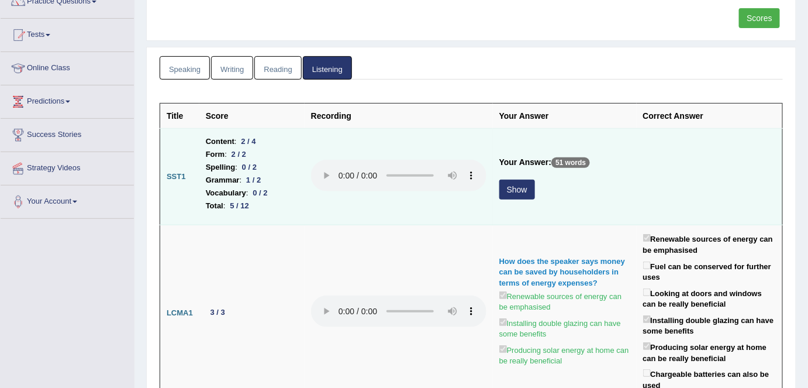
click at [517, 188] on button "Show" at bounding box center [517, 189] width 36 height 20
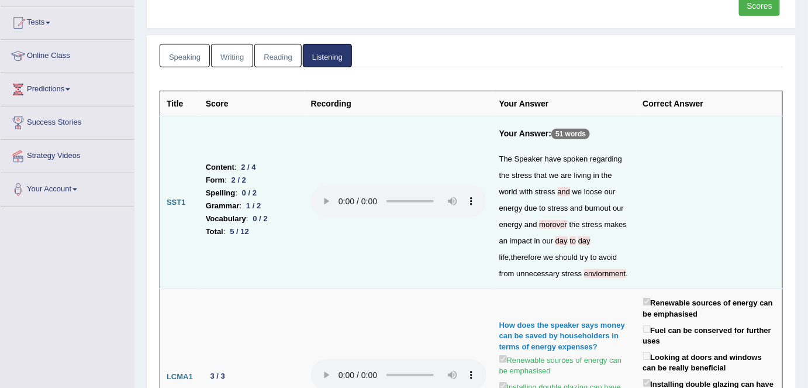
scroll to position [0, 0]
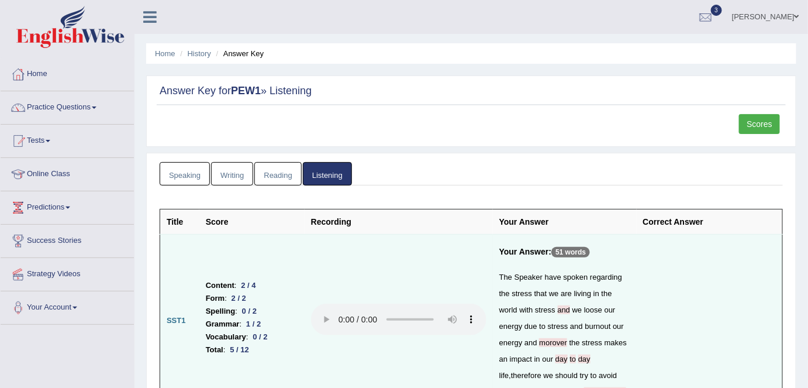
click at [278, 170] on link "Reading" at bounding box center [277, 174] width 47 height 24
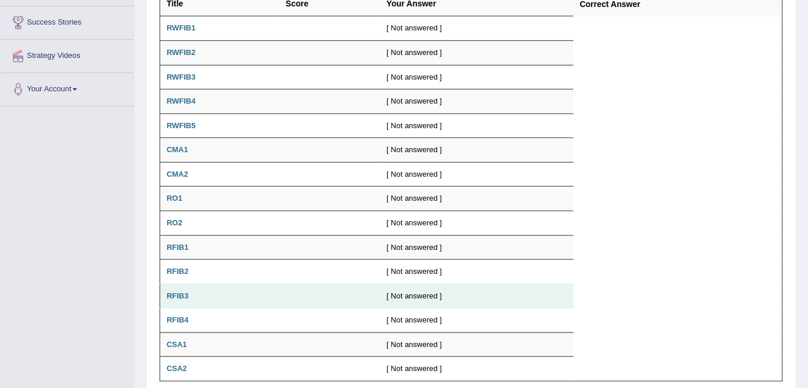
scroll to position [160, 0]
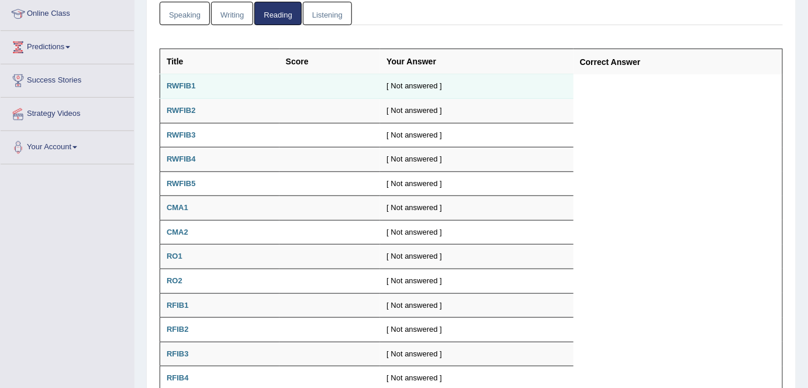
click at [184, 84] on b "RWFIB1" at bounding box center [181, 85] width 29 height 9
click at [403, 81] on td "[ Not answered ]" at bounding box center [476, 86] width 193 height 25
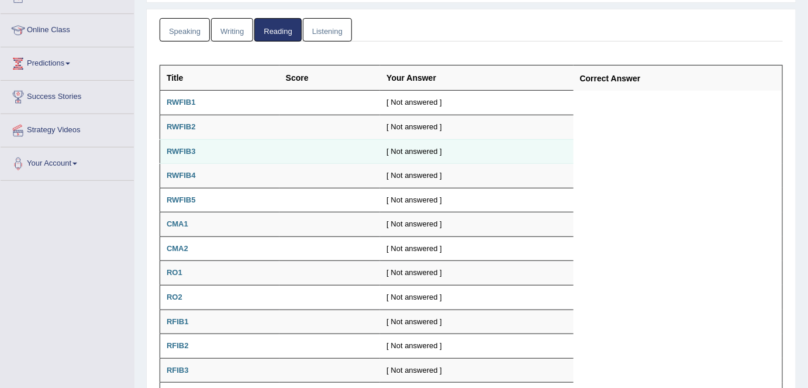
scroll to position [54, 0]
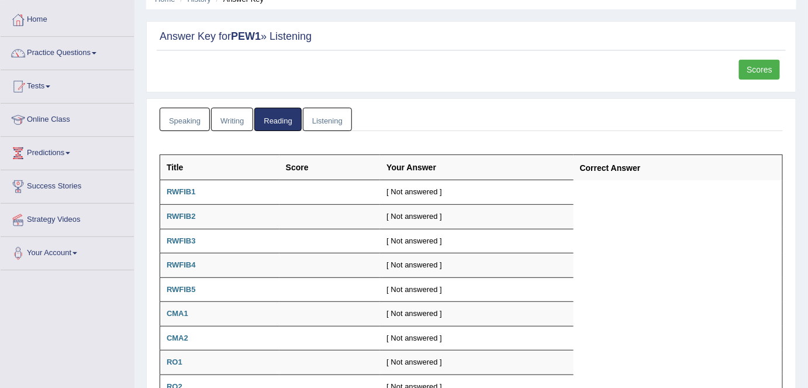
click at [237, 119] on link "Writing" at bounding box center [232, 120] width 42 height 24
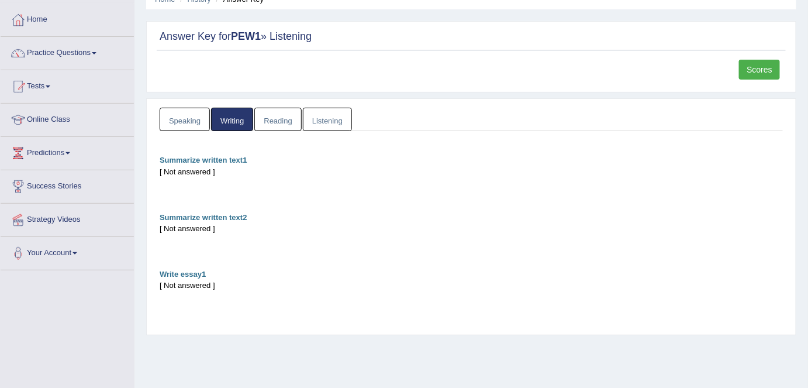
click at [181, 124] on link "Speaking" at bounding box center [185, 120] width 50 height 24
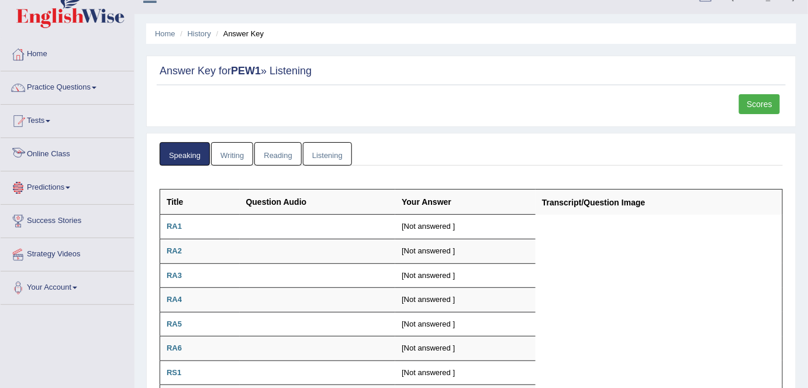
scroll to position [0, 0]
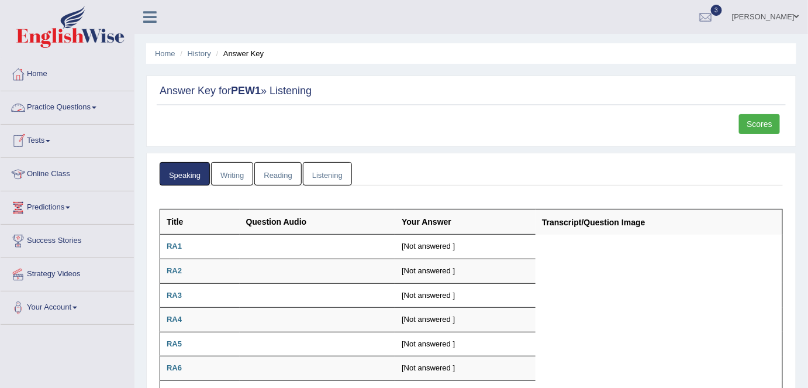
click at [50, 140] on span at bounding box center [48, 141] width 5 height 2
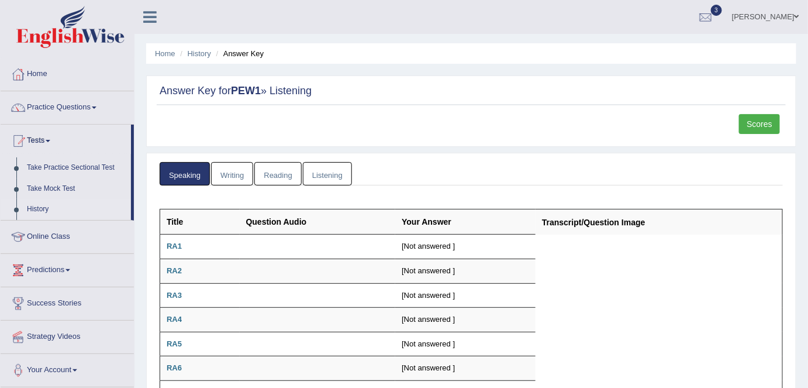
click at [43, 209] on link "History" at bounding box center [76, 209] width 109 height 21
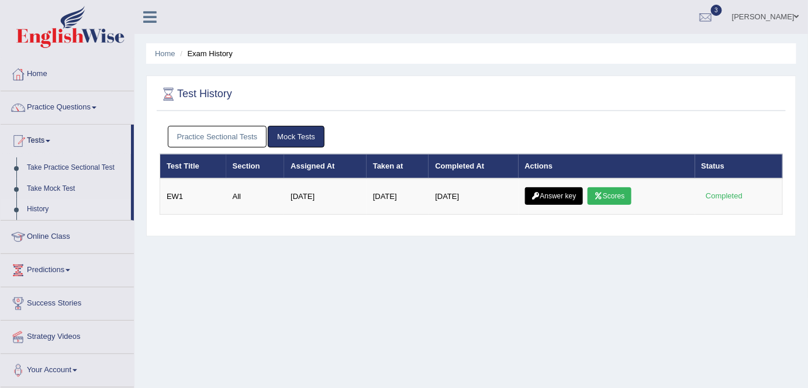
click at [196, 141] on link "Practice Sectional Tests" at bounding box center [217, 137] width 99 height 22
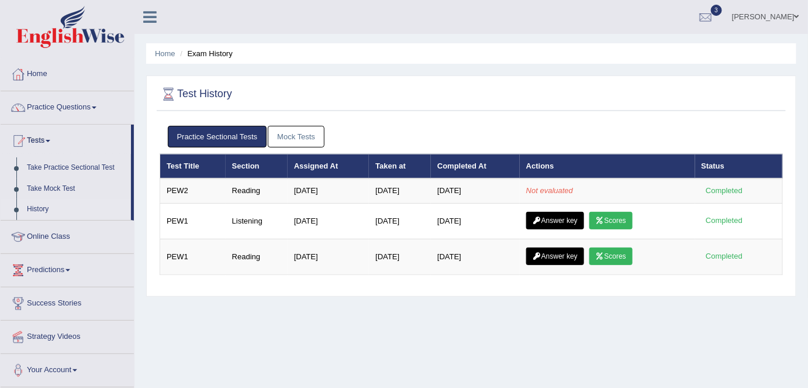
click at [307, 144] on link "Mock Tests" at bounding box center [296, 137] width 57 height 22
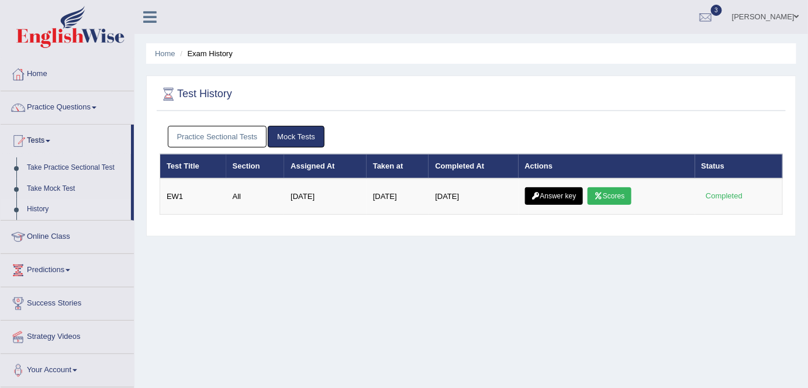
click at [219, 143] on link "Practice Sectional Tests" at bounding box center [217, 137] width 99 height 22
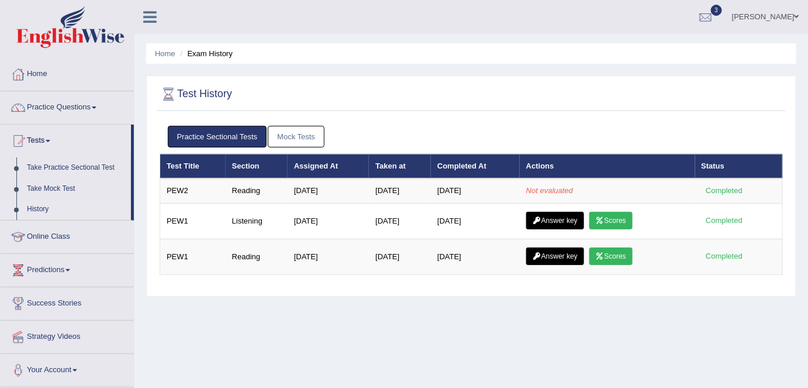
click at [293, 133] on link "Mock Tests" at bounding box center [296, 137] width 57 height 22
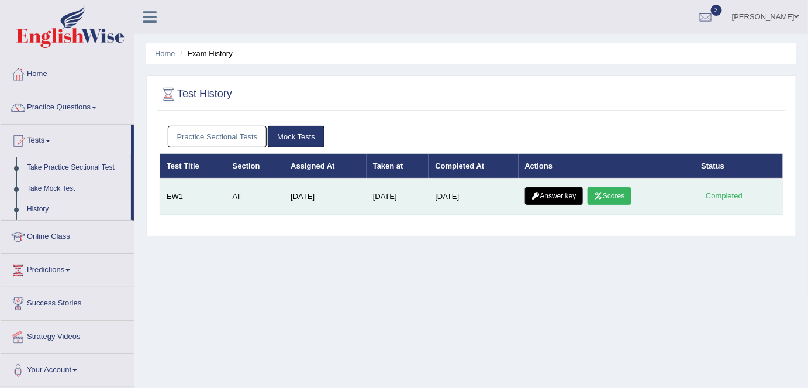
click at [630, 193] on link "Scores" at bounding box center [608, 196] width 43 height 18
click at [570, 198] on link "Answer key" at bounding box center [554, 196] width 58 height 18
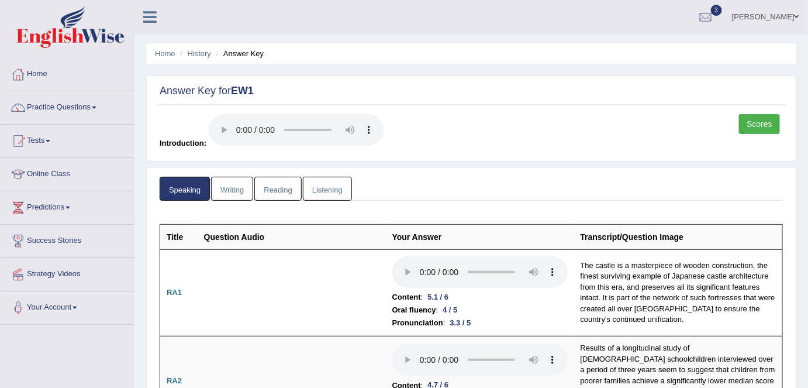
click at [235, 188] on link "Writing" at bounding box center [232, 189] width 42 height 24
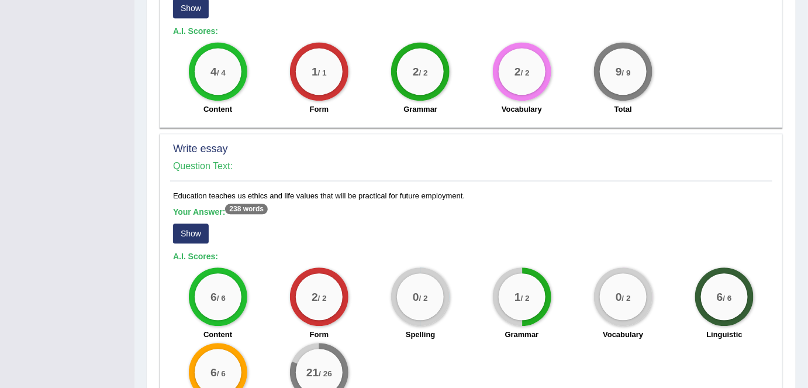
scroll to position [896, 0]
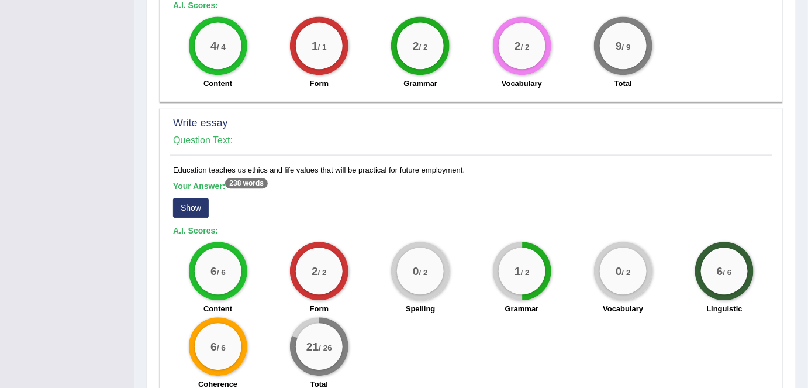
click at [192, 198] on button "Show" at bounding box center [191, 208] width 36 height 20
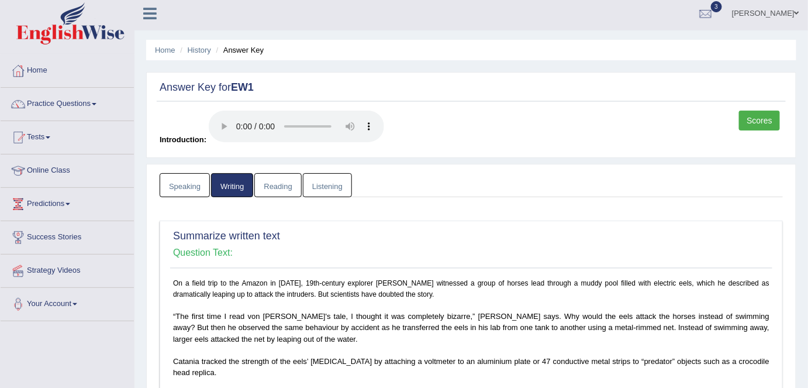
scroll to position [0, 0]
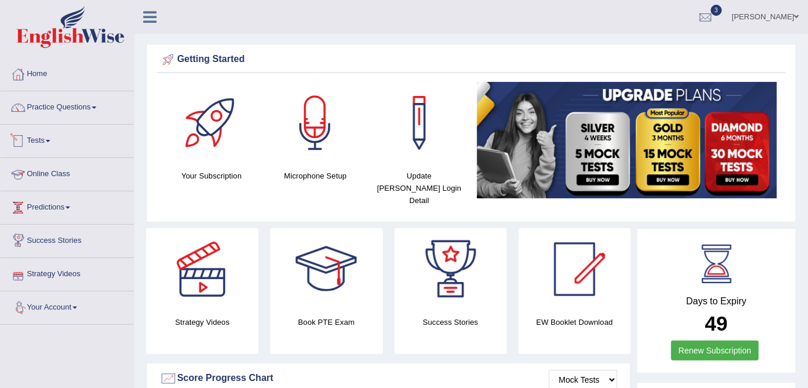
click at [37, 140] on link "Tests" at bounding box center [67, 139] width 133 height 29
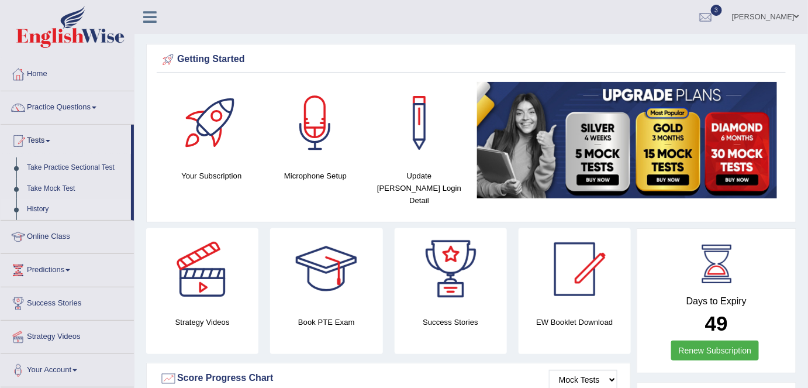
click at [34, 213] on link "History" at bounding box center [76, 209] width 109 height 21
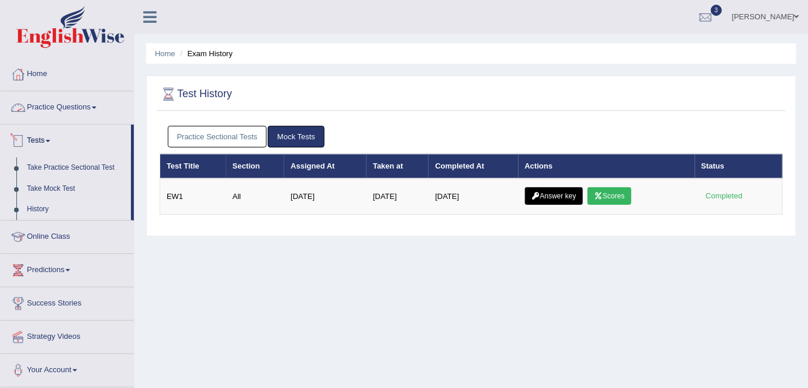
click at [176, 132] on link "Practice Sectional Tests" at bounding box center [217, 137] width 99 height 22
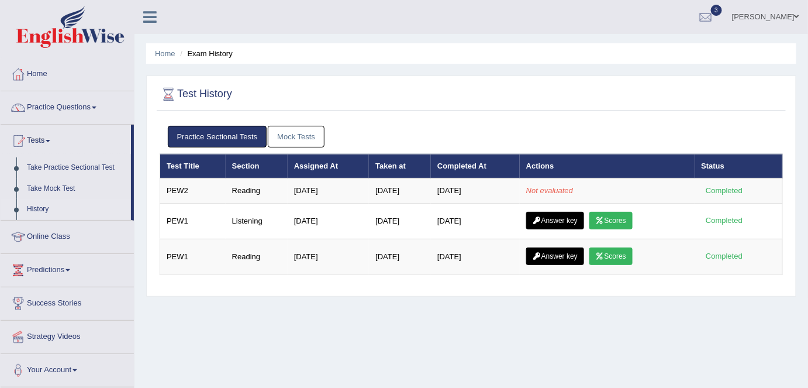
click at [299, 134] on link "Mock Tests" at bounding box center [296, 137] width 57 height 22
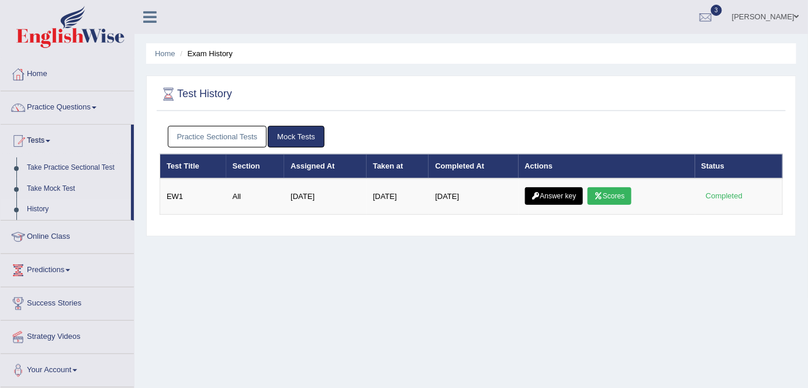
click at [198, 136] on link "Practice Sectional Tests" at bounding box center [217, 137] width 99 height 22
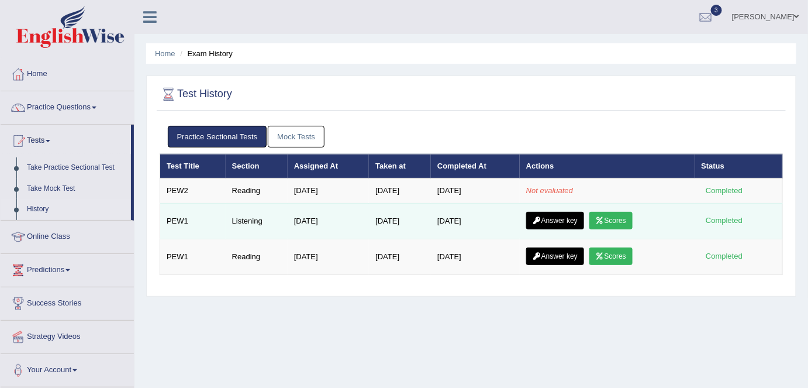
click at [617, 220] on link "Scores" at bounding box center [610, 221] width 43 height 18
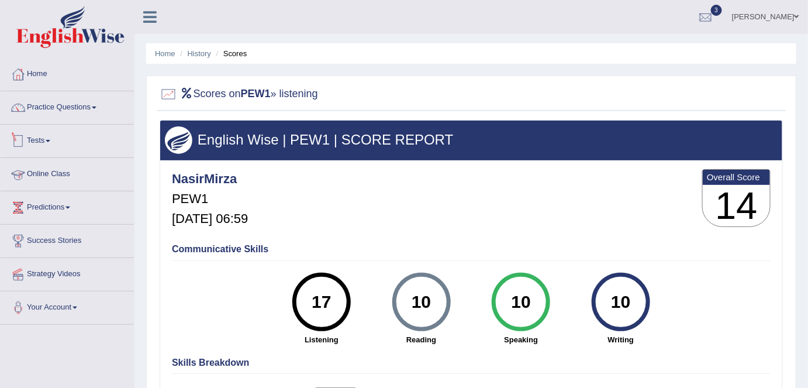
click at [42, 140] on link "Tests" at bounding box center [67, 139] width 133 height 29
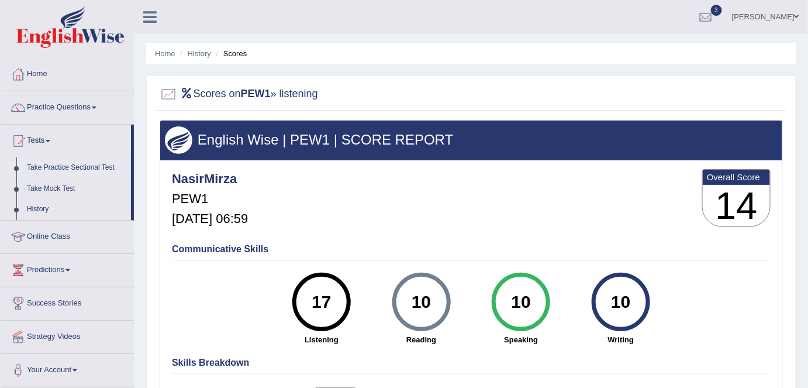
click at [70, 167] on link "Take Practice Sectional Test" at bounding box center [76, 167] width 109 height 21
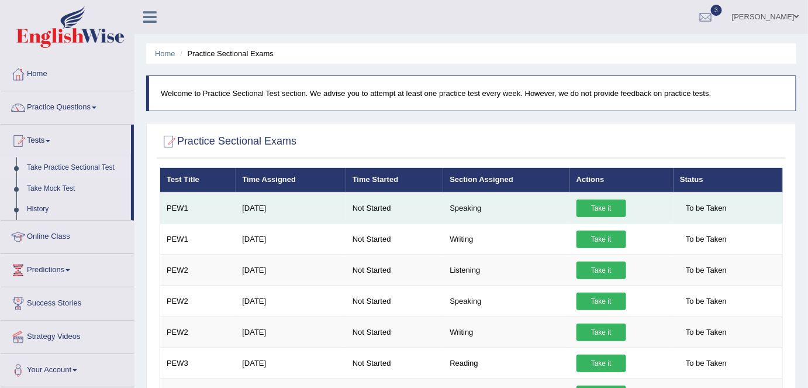
click at [601, 209] on link "Take it" at bounding box center [601, 208] width 50 height 18
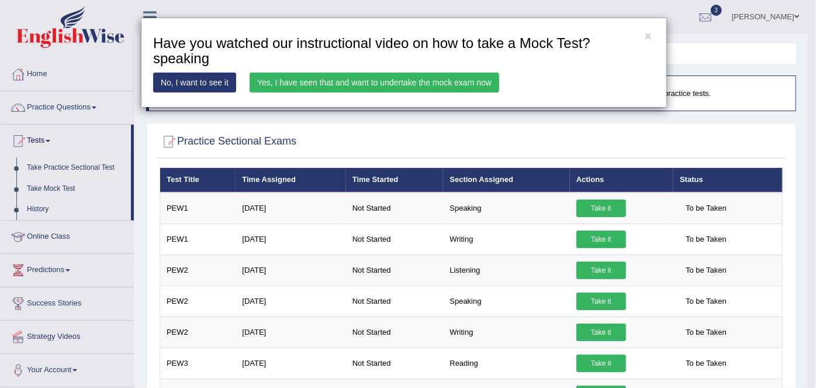
click at [422, 83] on link "Yes, I have seen that and want to undertake the mock exam now" at bounding box center [375, 82] width 250 height 20
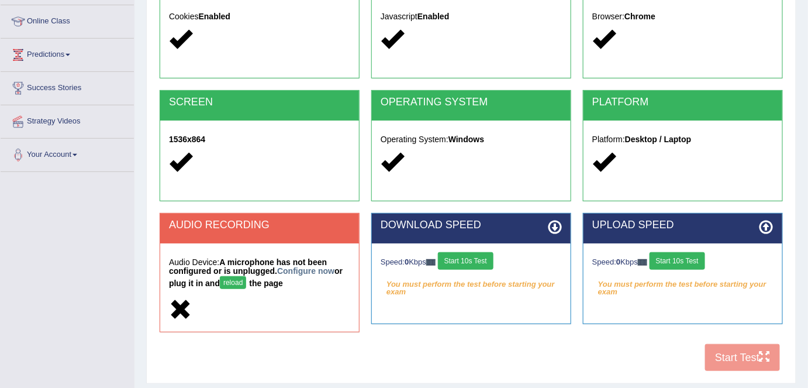
scroll to position [159, 0]
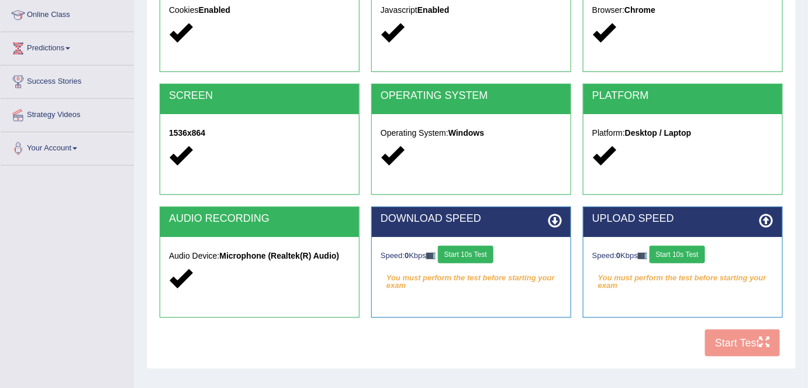
click at [743, 344] on div "COOKIES Cookies Enabled JAVASCRIPT Javascript Enabled BROWSER Browser: Chrome S…" at bounding box center [471, 162] width 629 height 402
click at [469, 254] on button "Start 10s Test" at bounding box center [466, 254] width 56 height 18
click at [739, 348] on div "COOKIES Cookies Enabled JAVASCRIPT Javascript Enabled BROWSER Browser: Chrome S…" at bounding box center [471, 162] width 629 height 402
click at [739, 343] on div "COOKIES Cookies Enabled JAVASCRIPT Javascript Enabled BROWSER Browser: Chrome S…" at bounding box center [471, 162] width 629 height 402
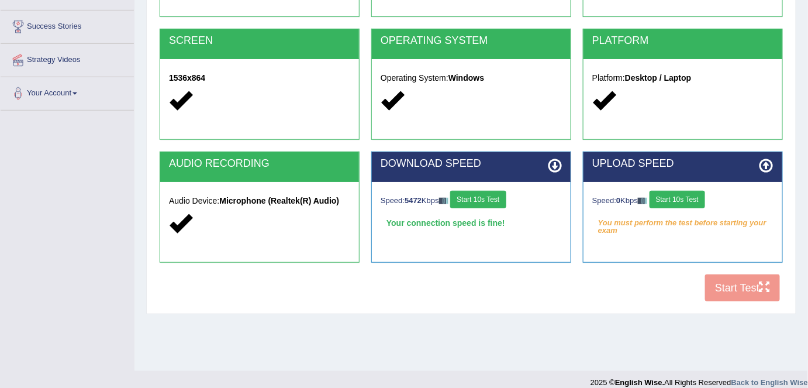
scroll to position [226, 0]
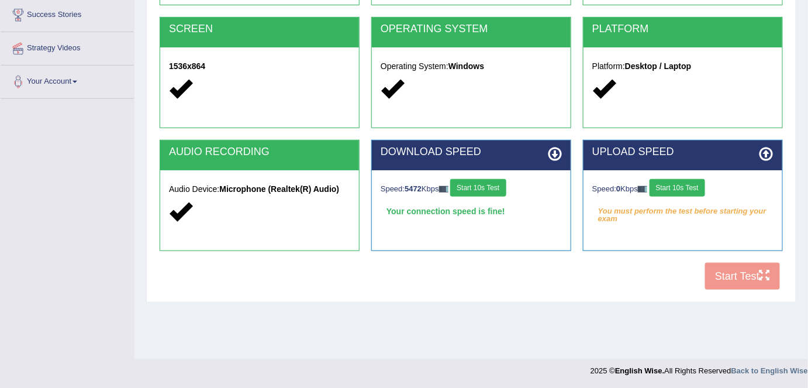
click at [486, 184] on button "Start 10s Test" at bounding box center [478, 188] width 56 height 18
click at [691, 184] on button "Start 10s Test" at bounding box center [677, 188] width 56 height 18
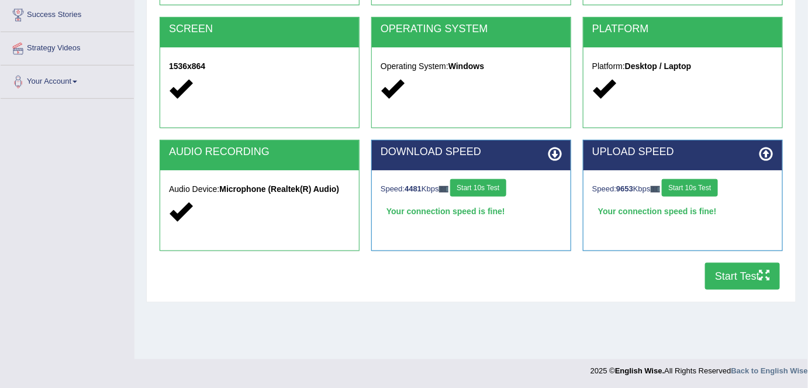
click at [735, 282] on button "Start Test" at bounding box center [742, 275] width 75 height 27
